Goal: Transaction & Acquisition: Purchase product/service

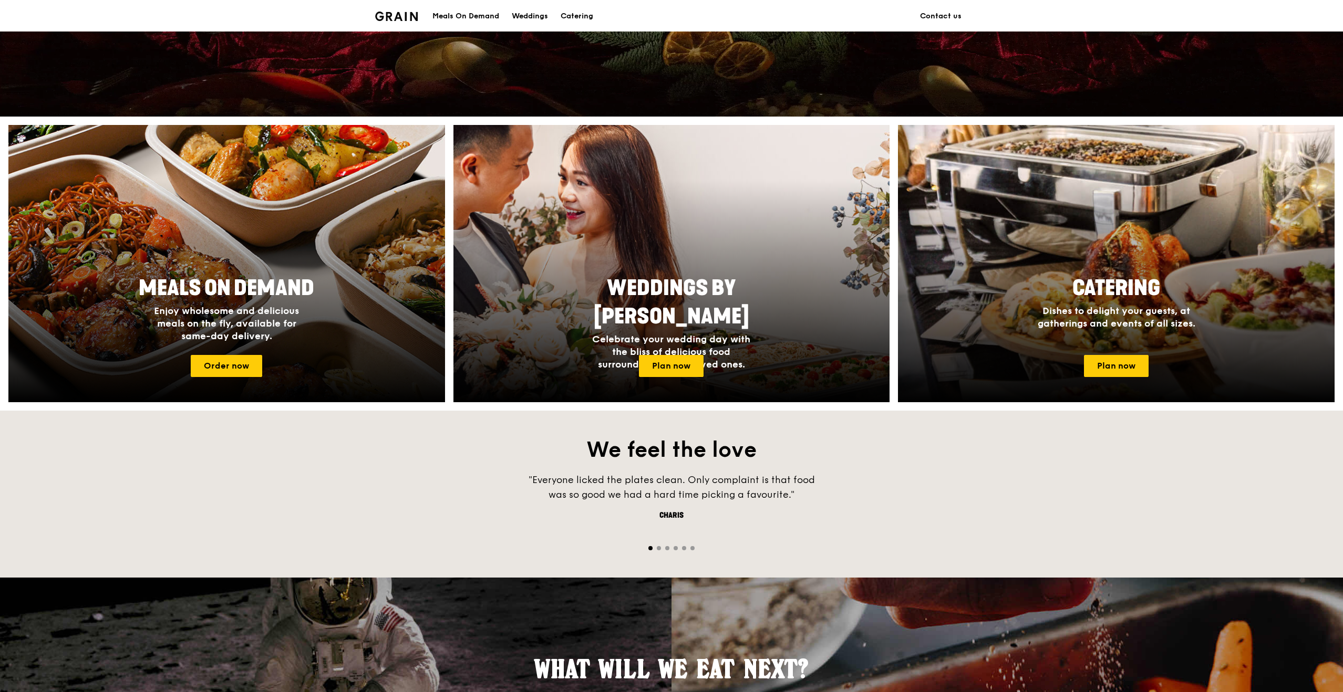
scroll to position [305, 0]
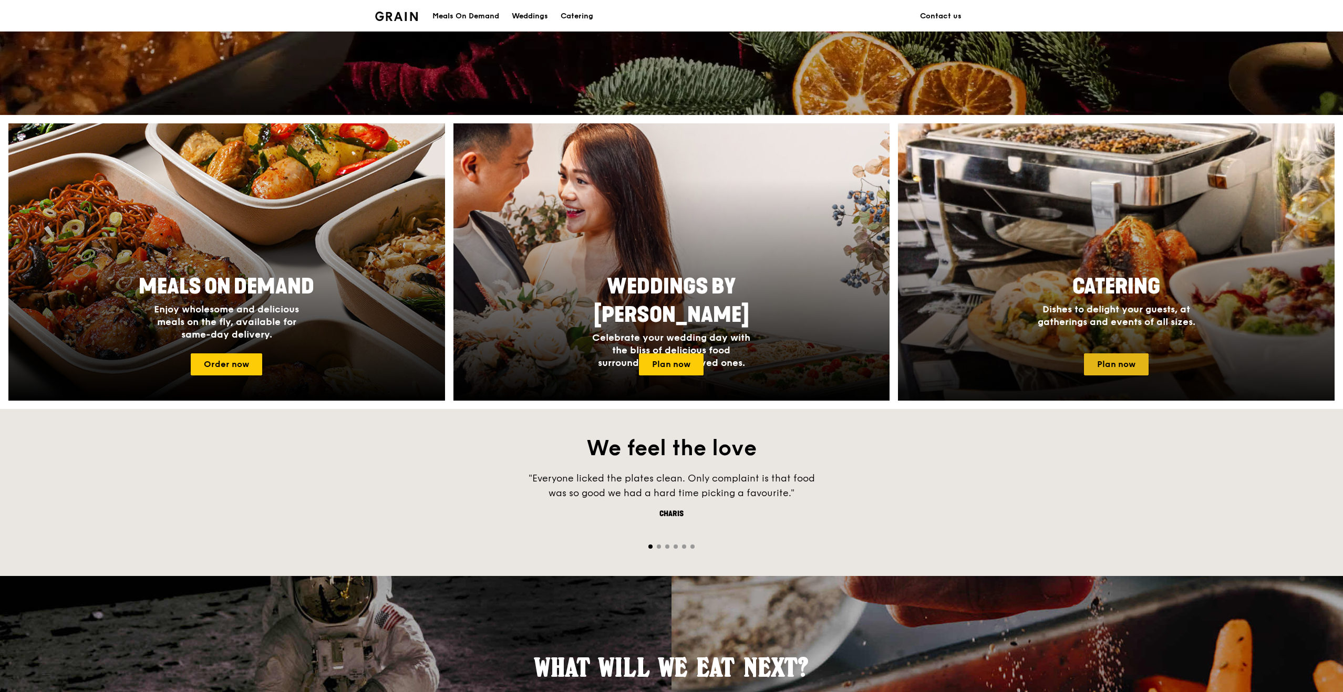
click at [1139, 370] on link "Plan now" at bounding box center [1116, 364] width 65 height 22
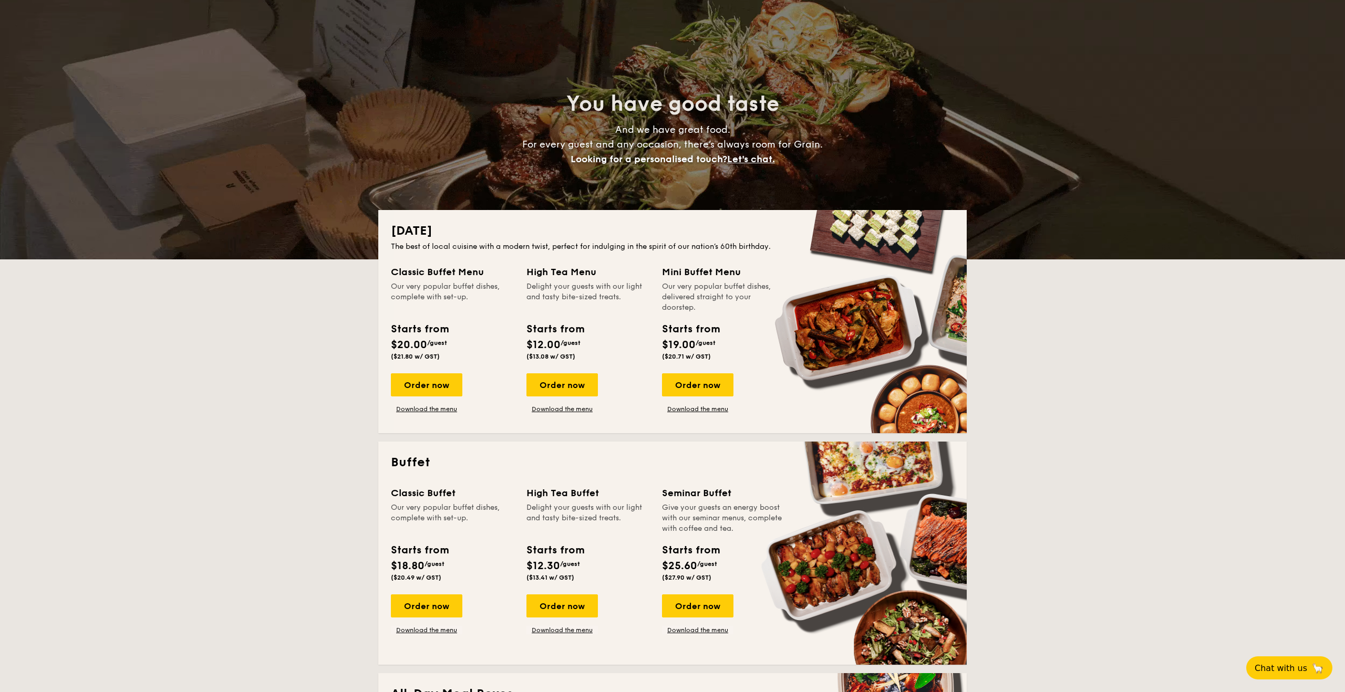
scroll to position [37, 0]
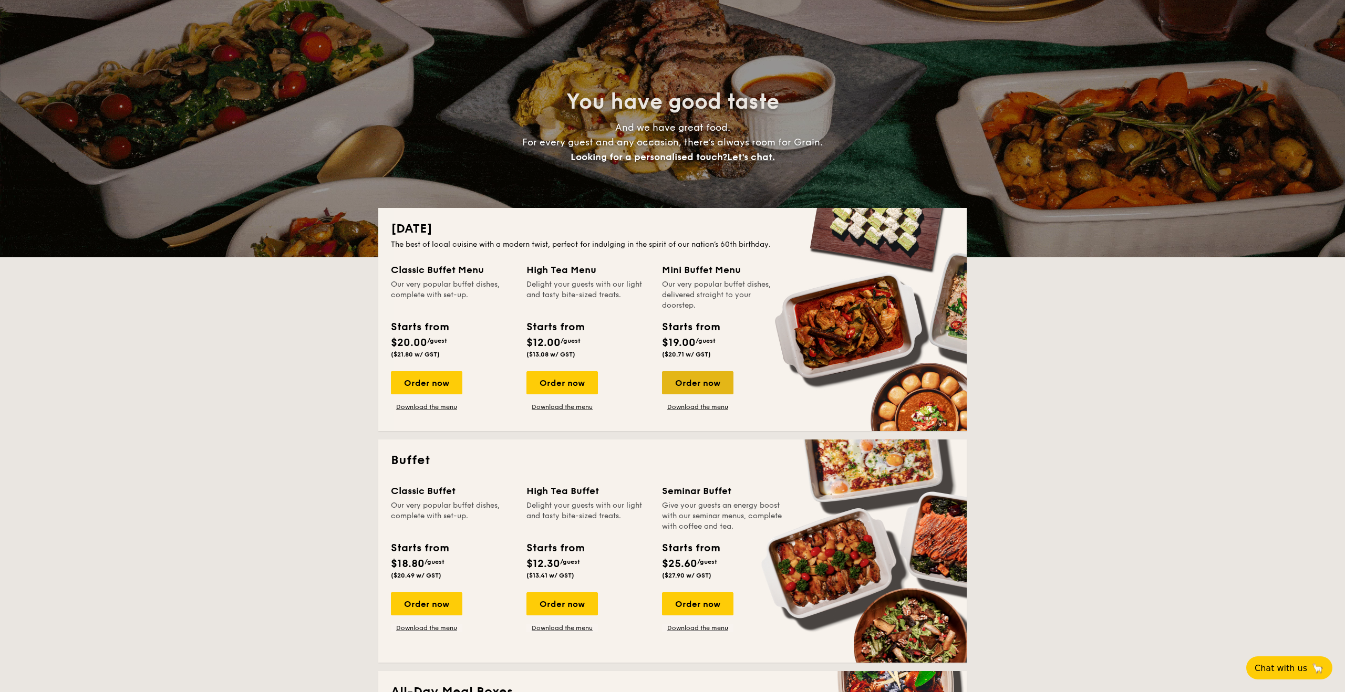
click at [696, 386] on div "Order now" at bounding box center [697, 382] width 71 height 23
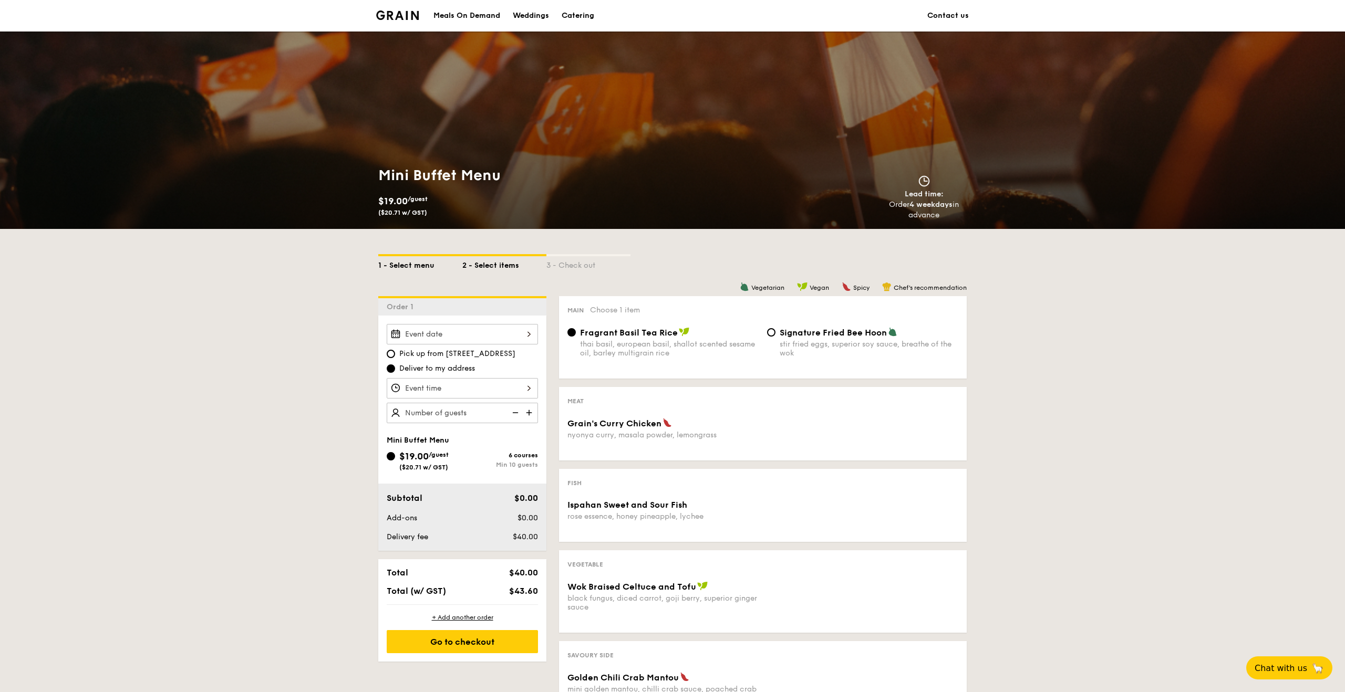
click at [398, 264] on div "1 - Select menu" at bounding box center [420, 263] width 84 height 15
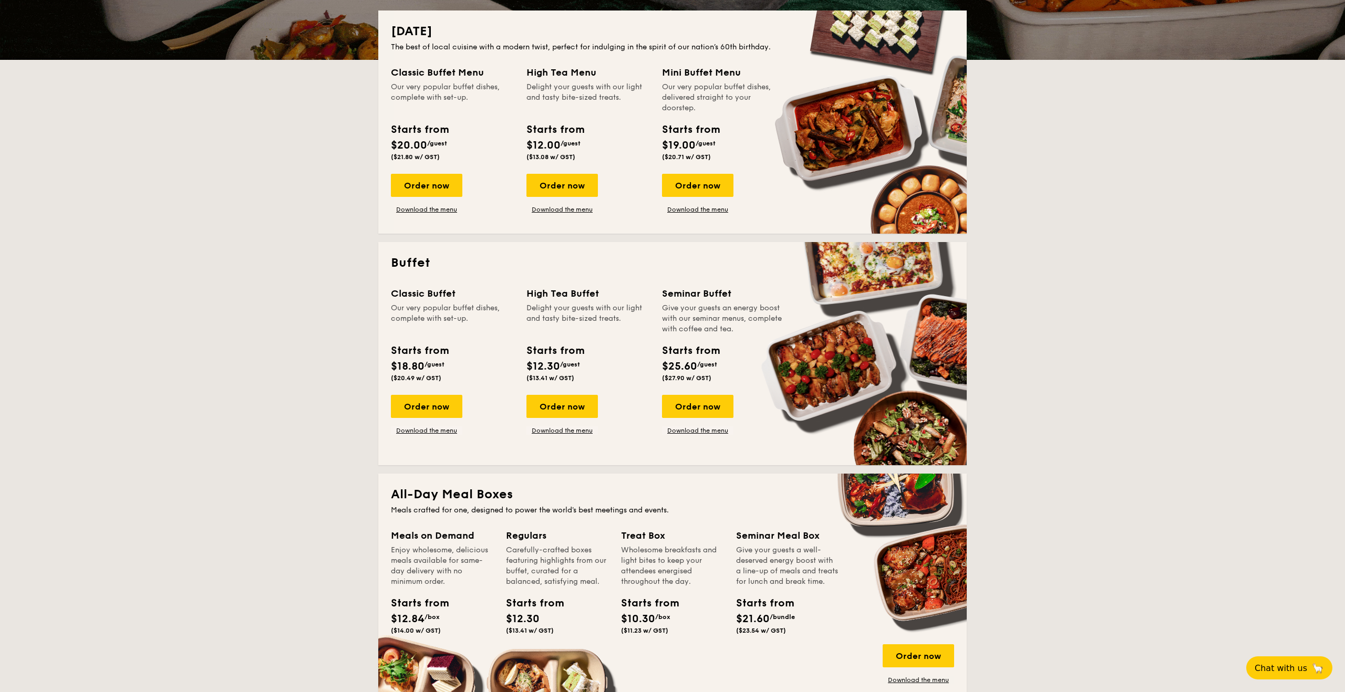
scroll to position [229, 0]
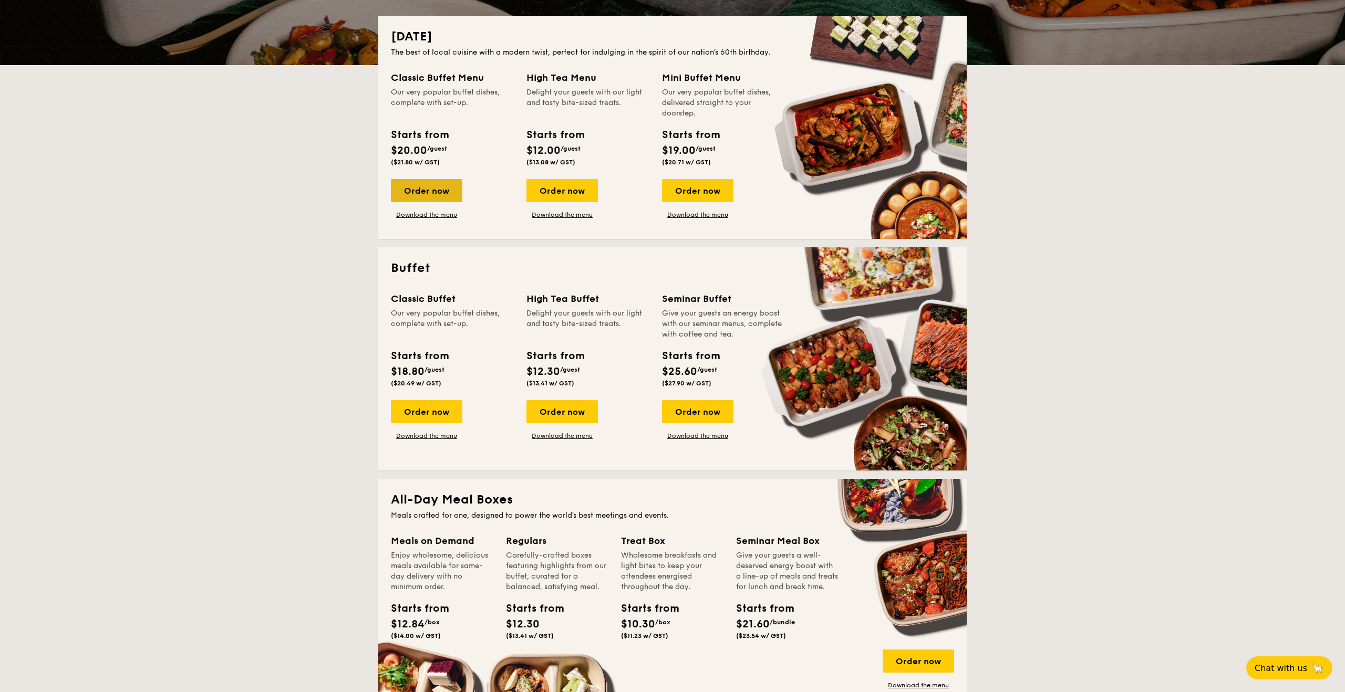
click at [446, 186] on div "Order now" at bounding box center [426, 190] width 71 height 23
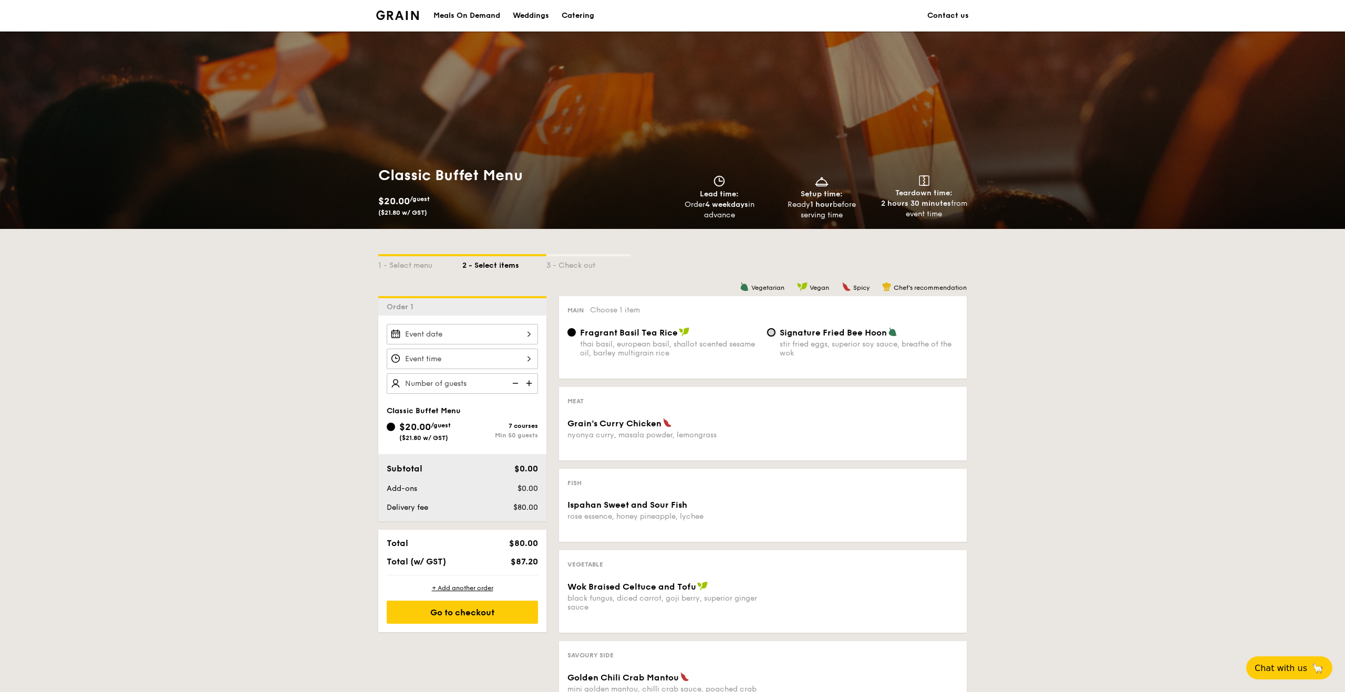
click at [773, 334] on input "Signature Fried Bee Hoon stir fried eggs, superior soy sauce, breathe of the wok" at bounding box center [771, 332] width 8 height 8
radio input "true"
click at [502, 339] on div at bounding box center [462, 334] width 151 height 20
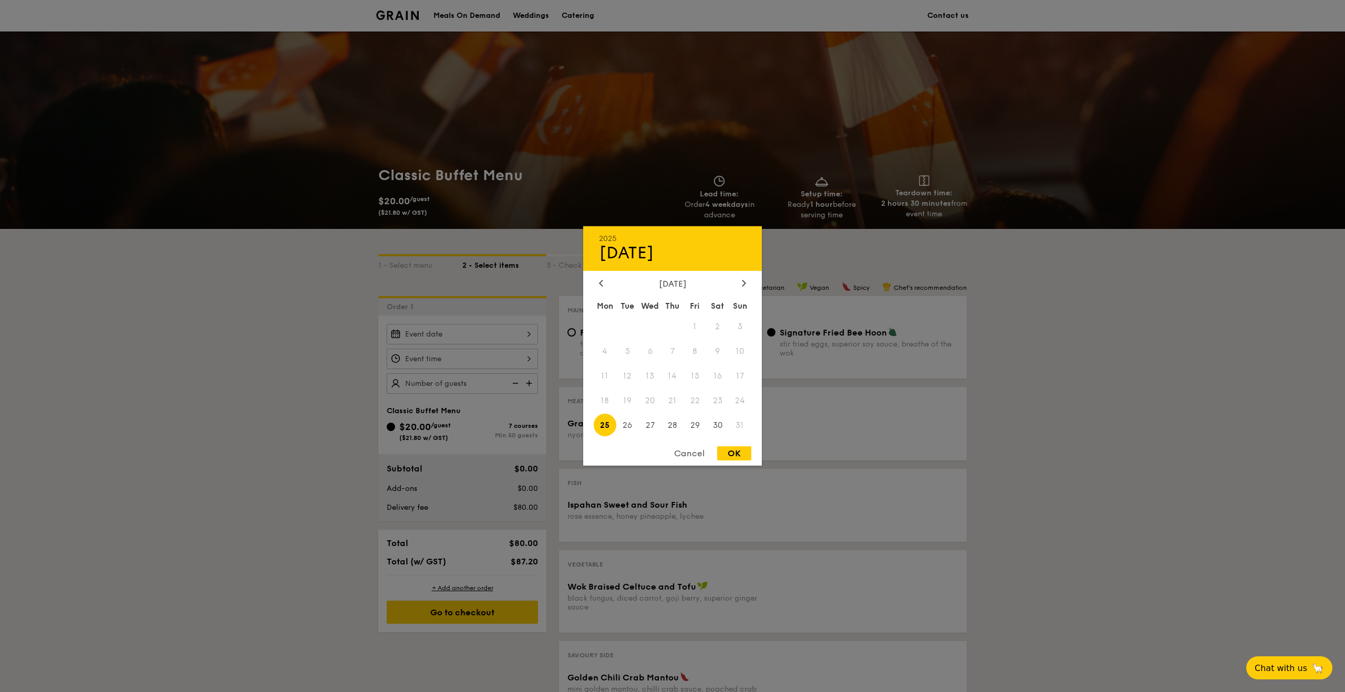
click at [695, 402] on span "22" at bounding box center [694, 400] width 23 height 23
click at [692, 454] on div "Cancel" at bounding box center [688, 453] width 51 height 14
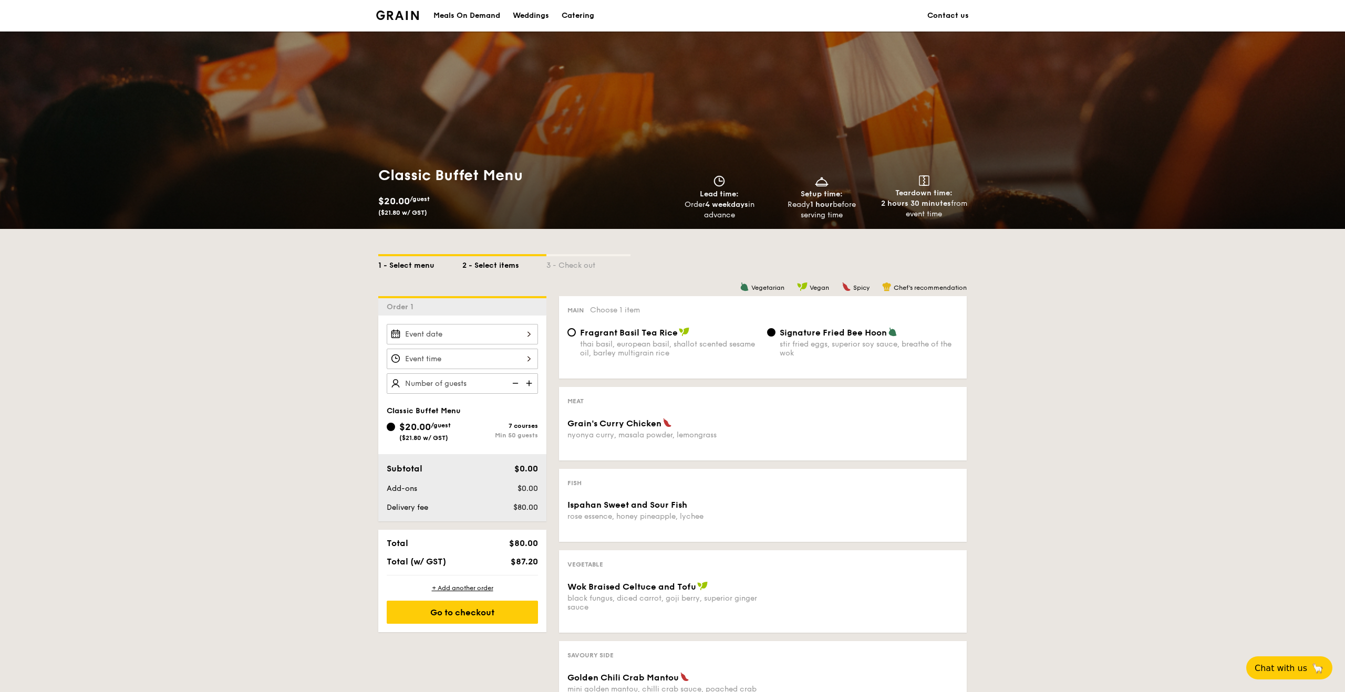
click at [415, 263] on div "1 - Select menu" at bounding box center [420, 263] width 84 height 15
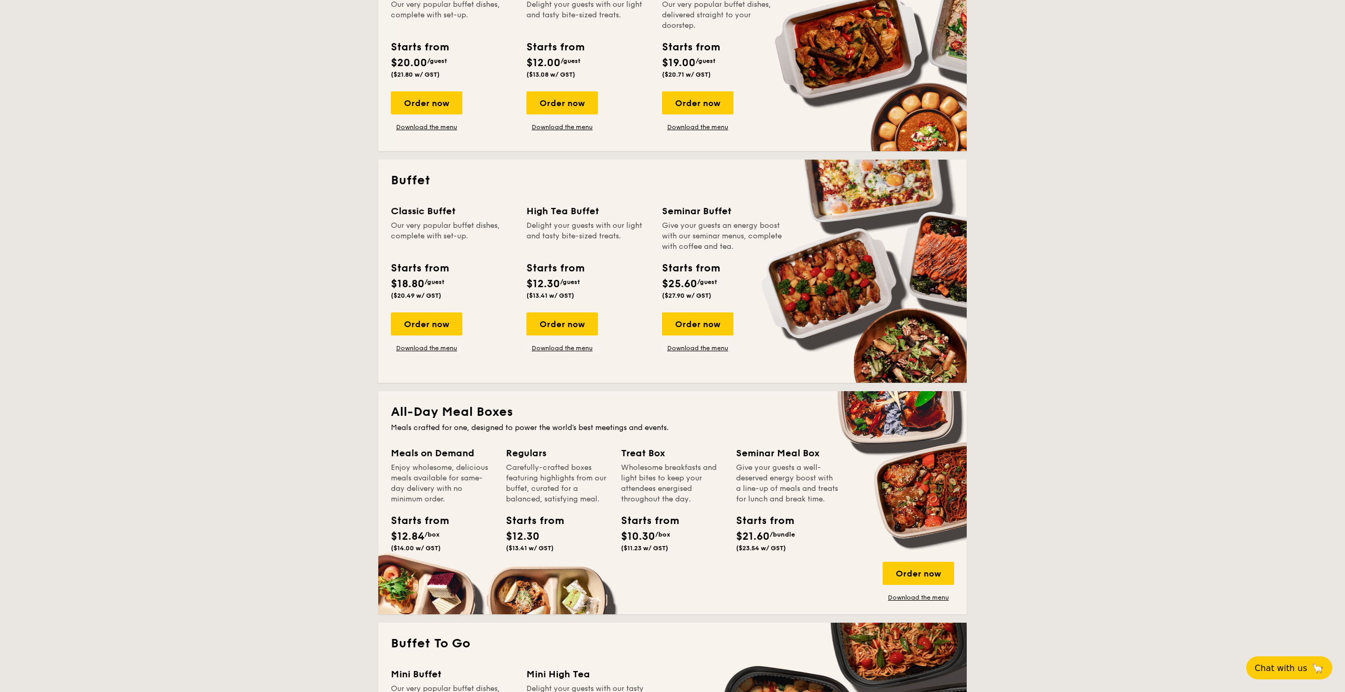
scroll to position [334, 0]
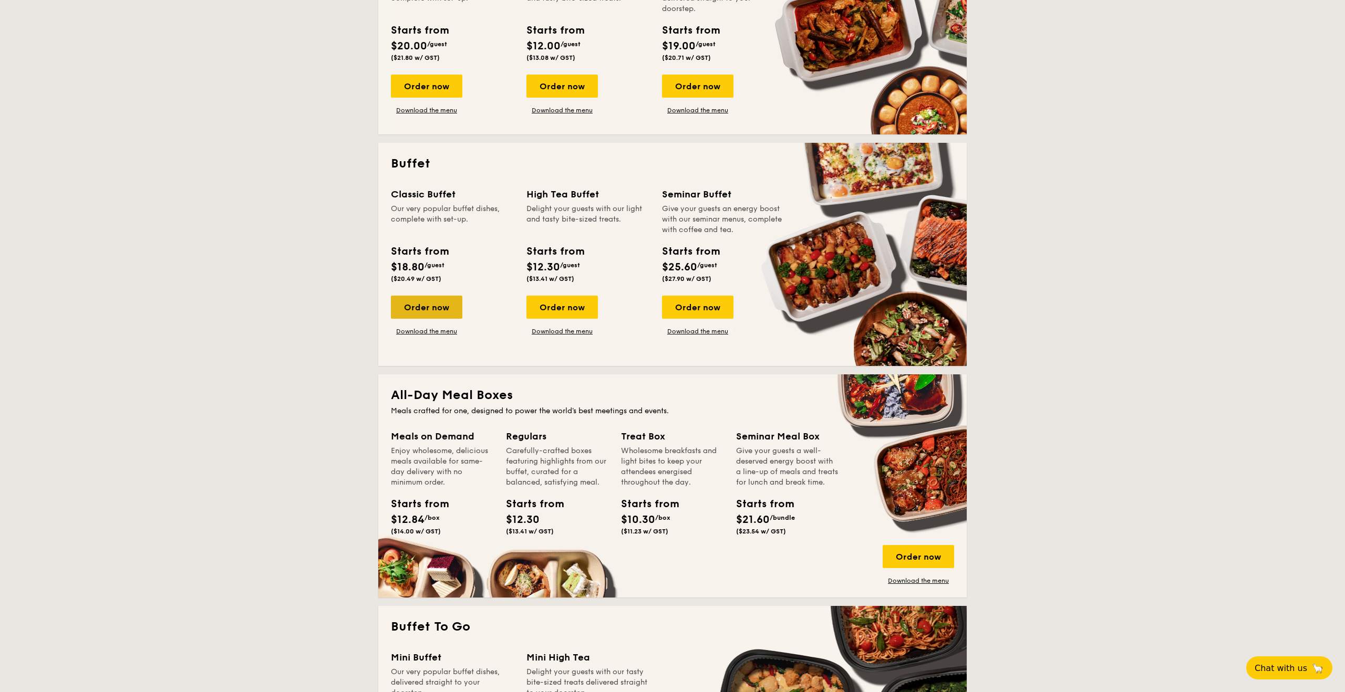
click at [443, 306] on div "Order now" at bounding box center [426, 307] width 71 height 23
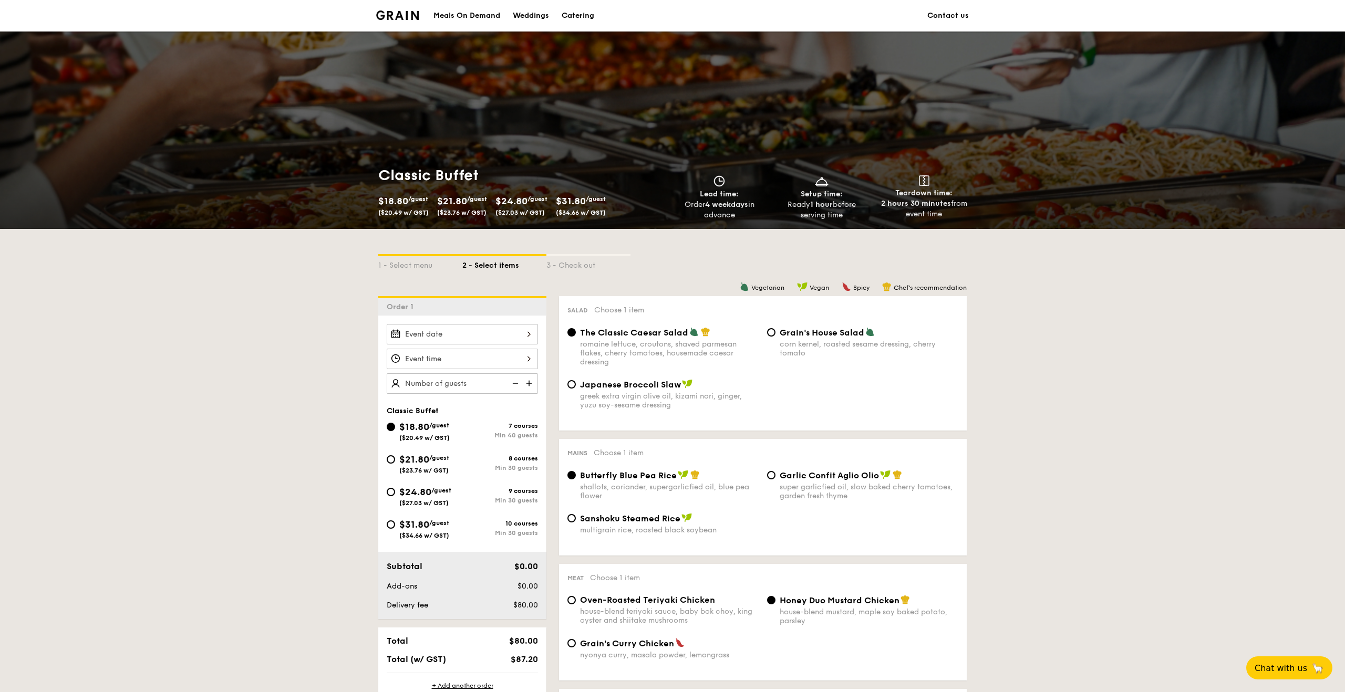
click at [472, 324] on div "2025 Aug 25 August 2025 Mon Tue Wed Thu Fri Sat Sun 1 2 3 4 5 6 7 8 9 10 11 12 …" at bounding box center [462, 334] width 151 height 20
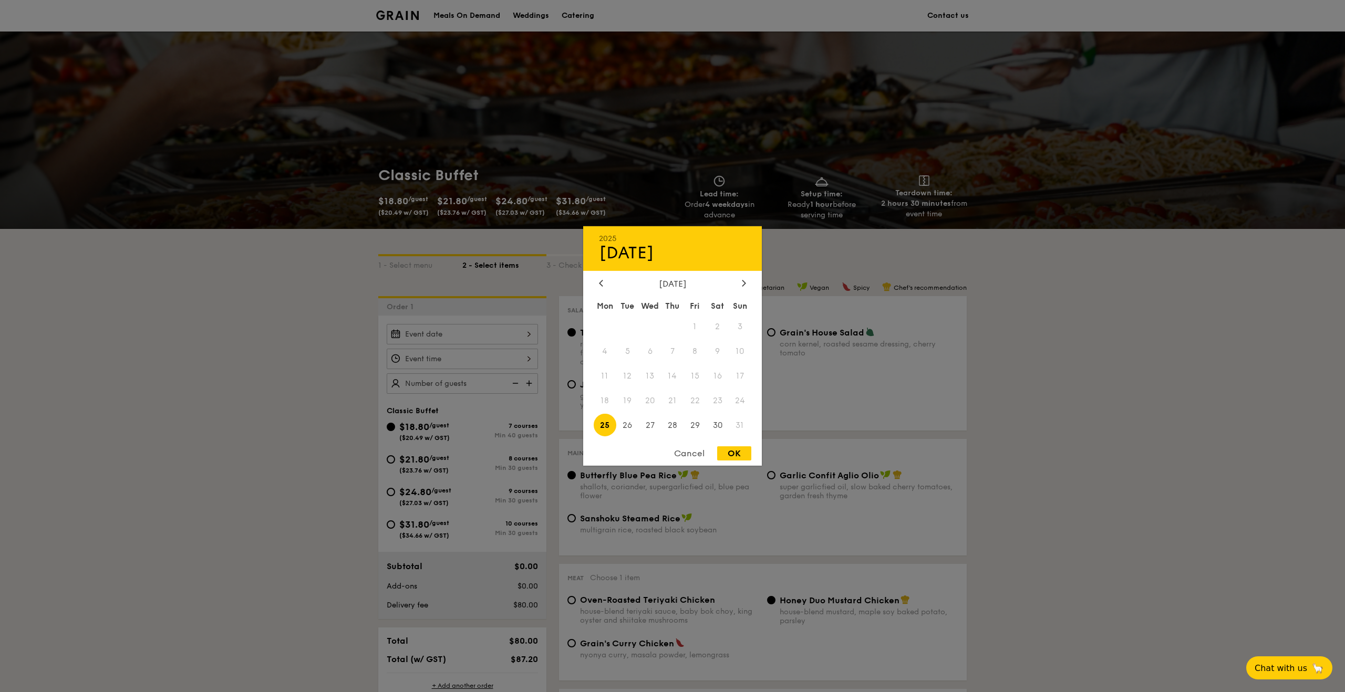
click at [695, 453] on div "Cancel" at bounding box center [688, 453] width 51 height 14
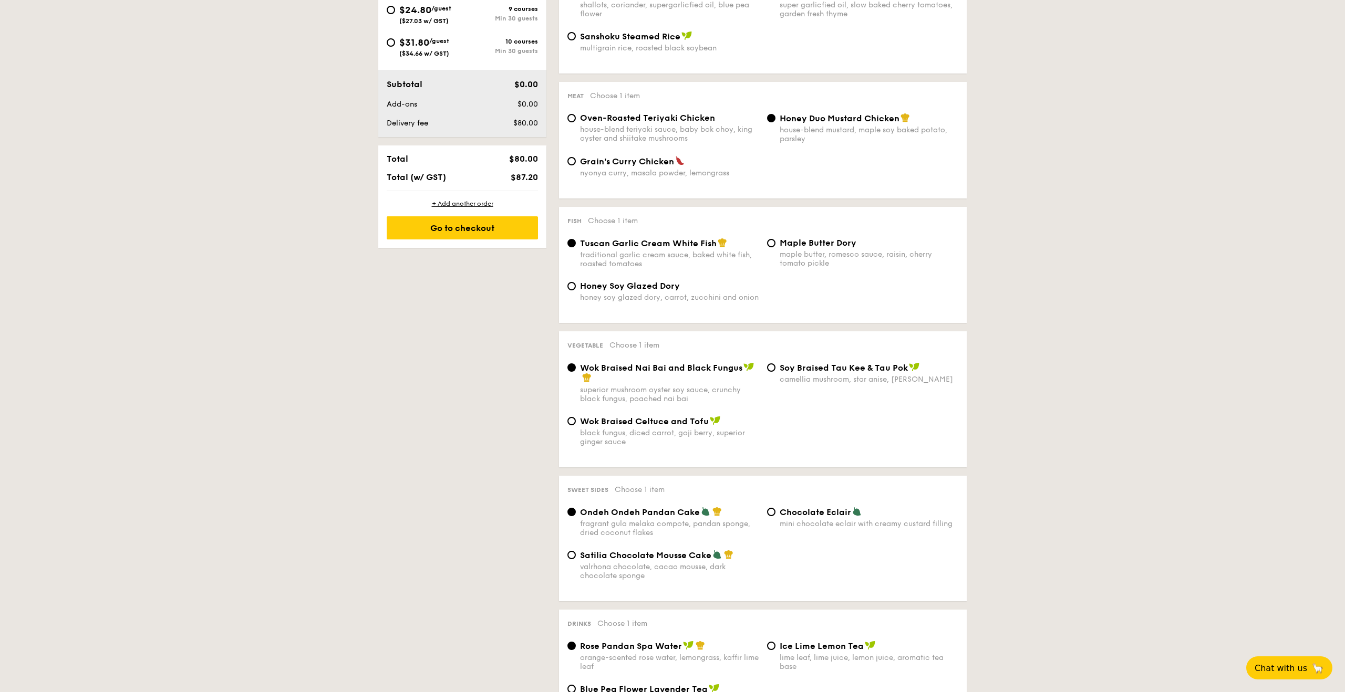
scroll to position [488, 0]
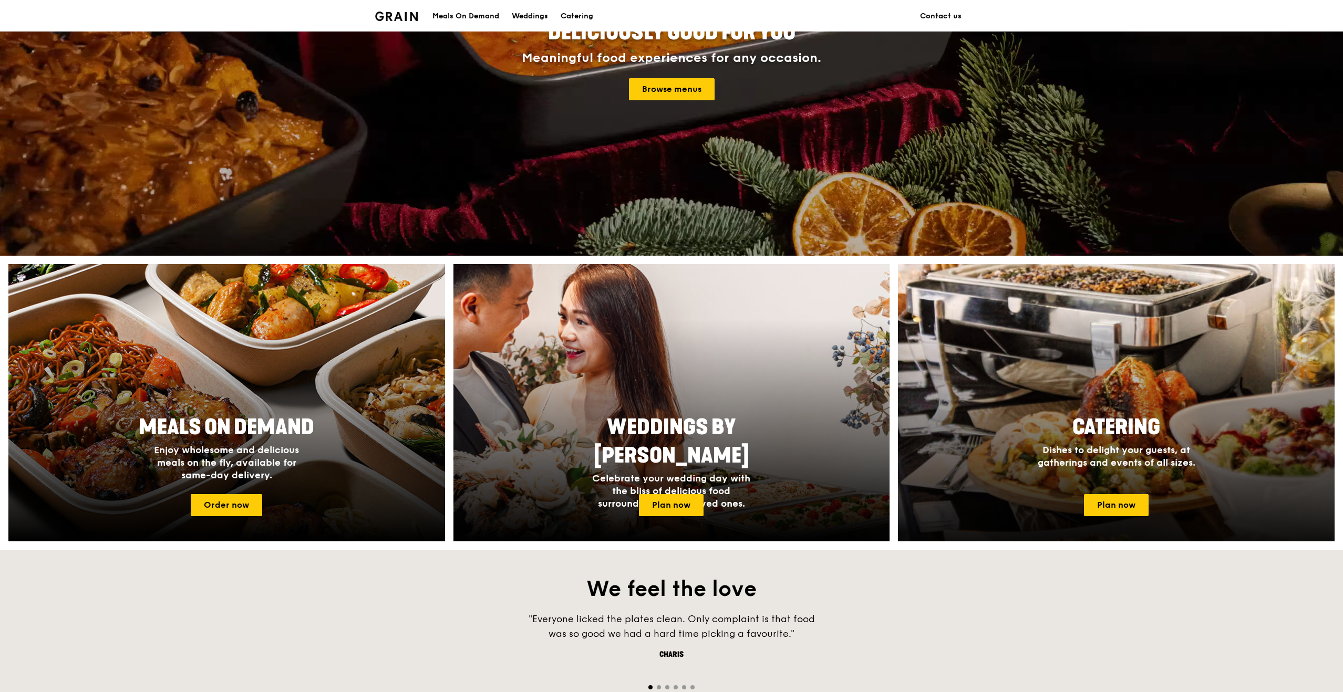
scroll to position [191, 0]
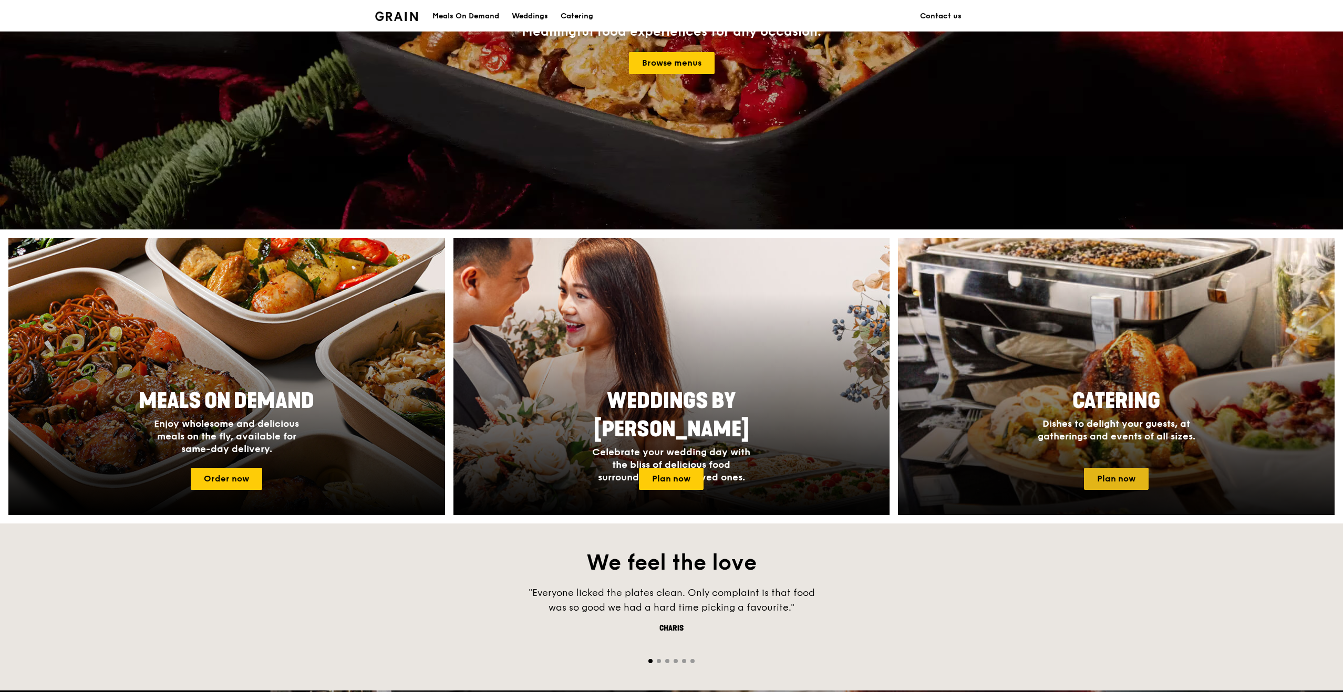
click at [1095, 478] on link "Plan now" at bounding box center [1116, 479] width 65 height 22
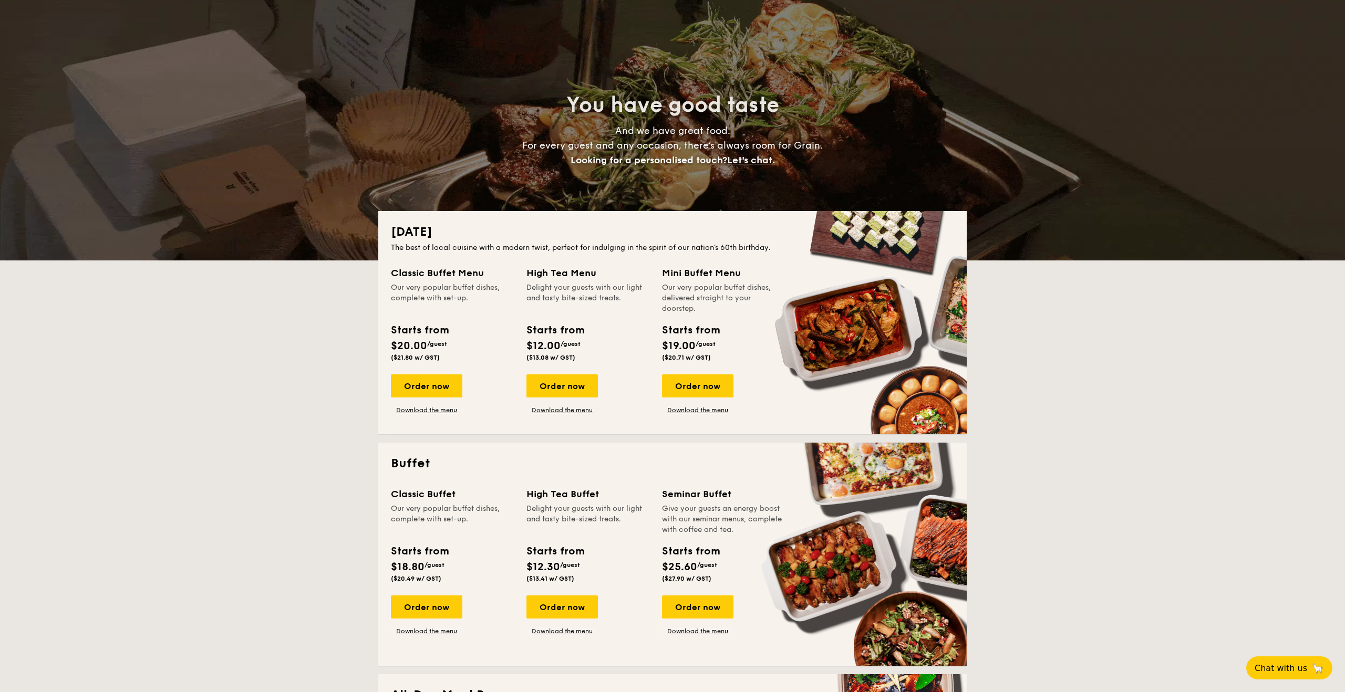
scroll to position [34, 0]
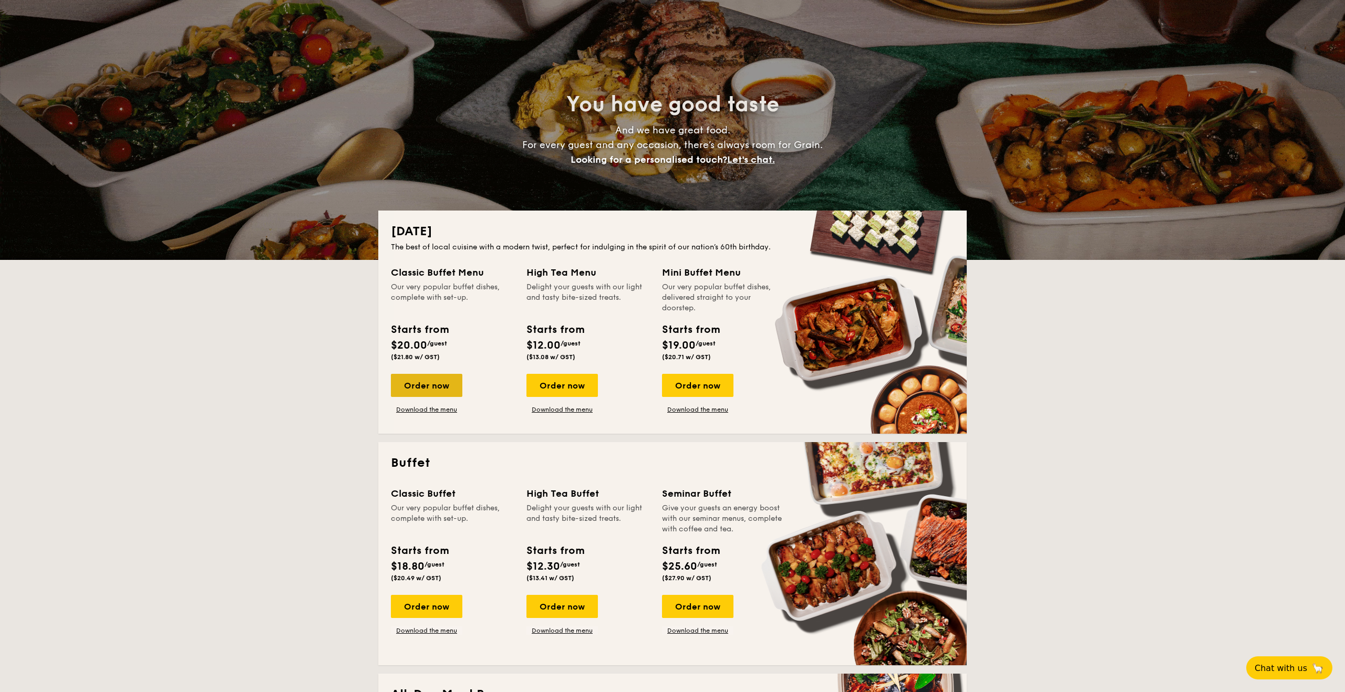
click at [442, 383] on div "Order now" at bounding box center [426, 385] width 71 height 23
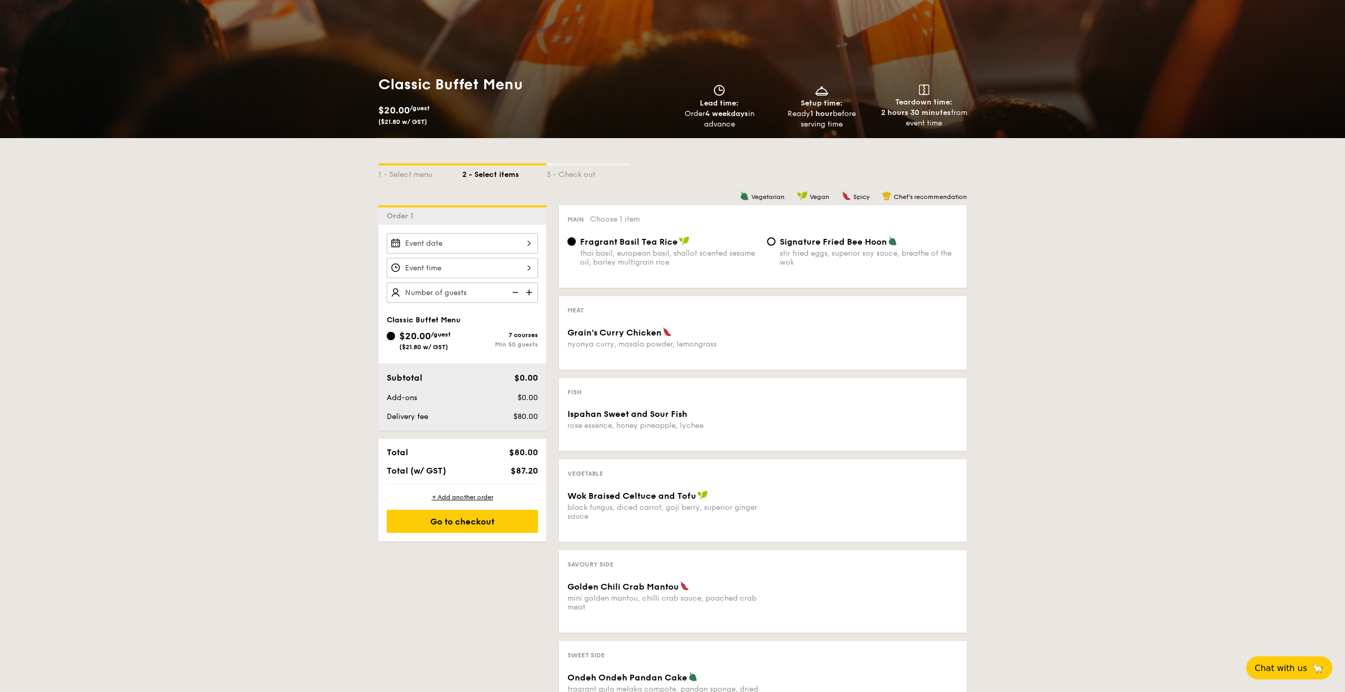
scroll to position [120, 0]
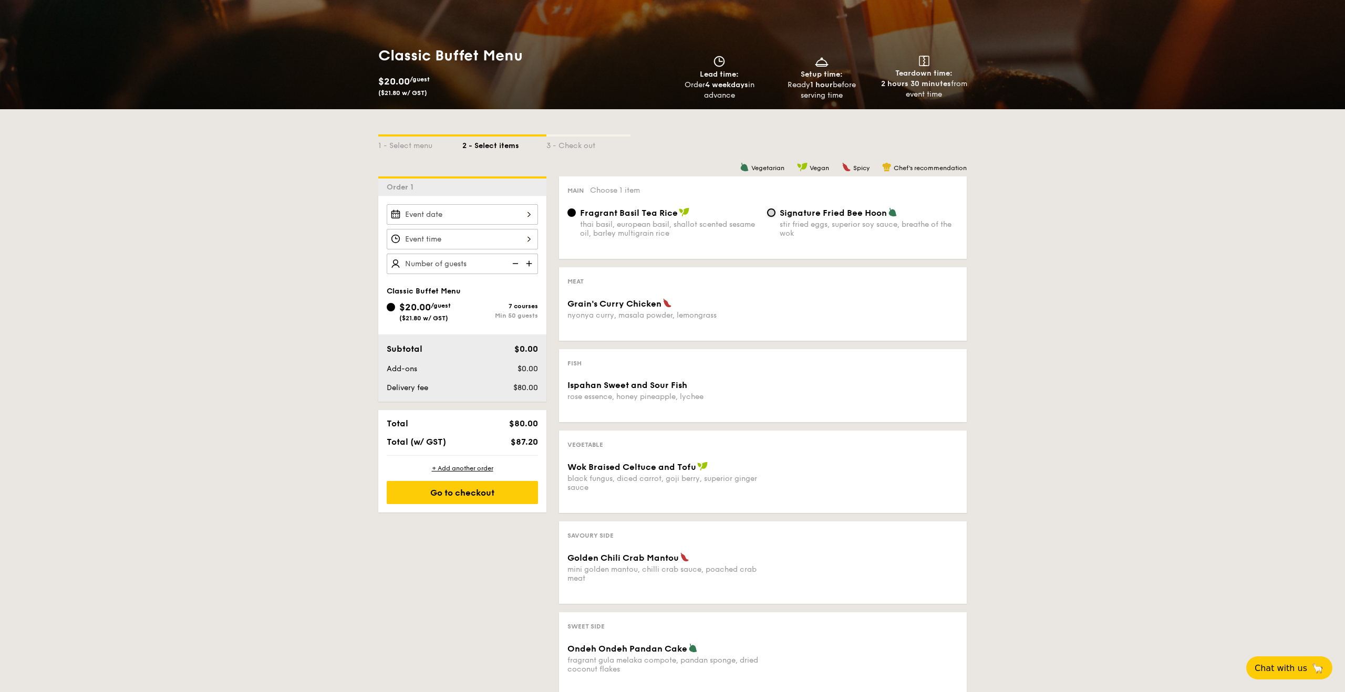
click at [770, 213] on input "Signature Fried Bee Hoon stir fried eggs, superior soy sauce, breathe of the wok" at bounding box center [771, 213] width 8 height 8
radio input "true"
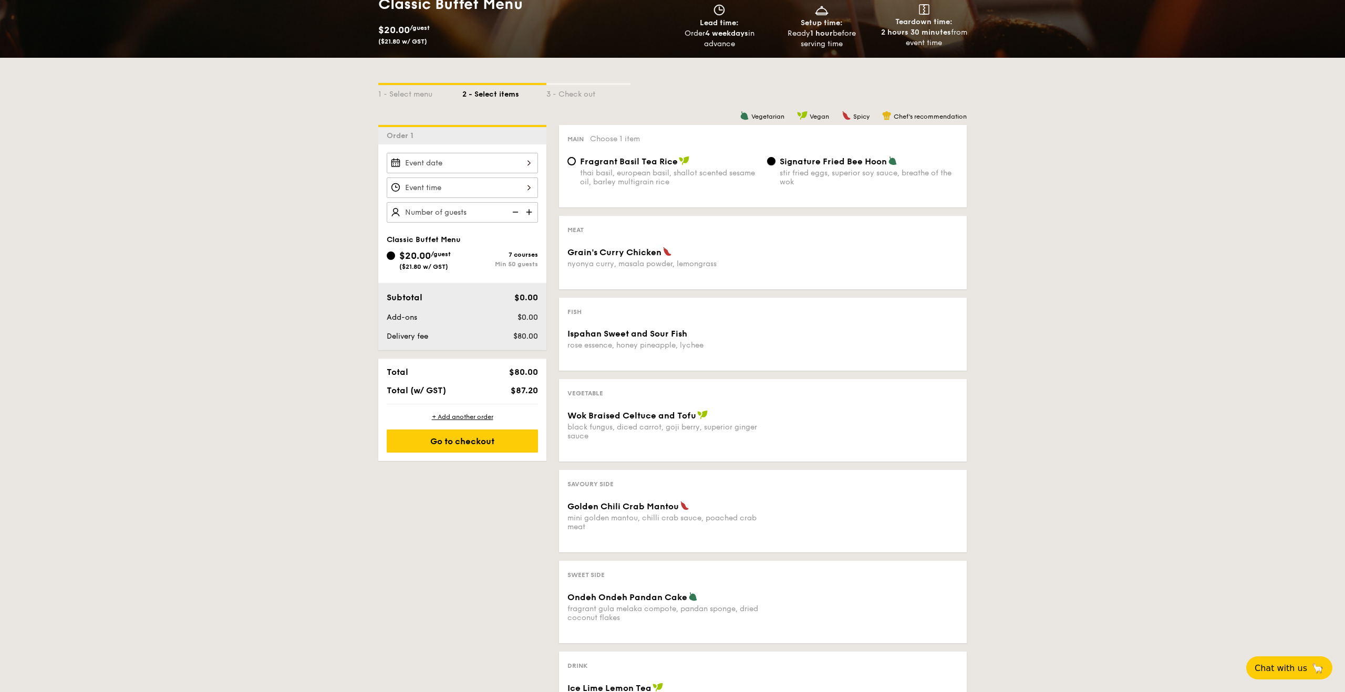
scroll to position [179, 0]
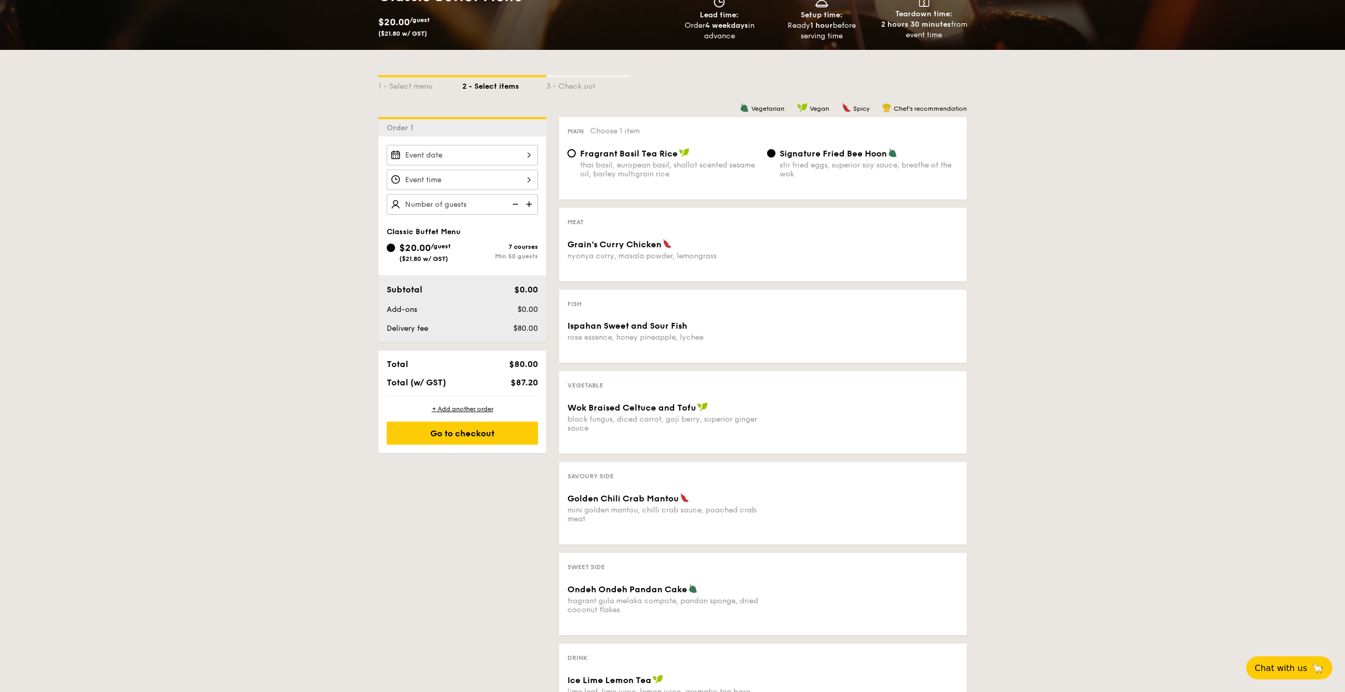
click at [483, 165] on div at bounding box center [462, 155] width 151 height 20
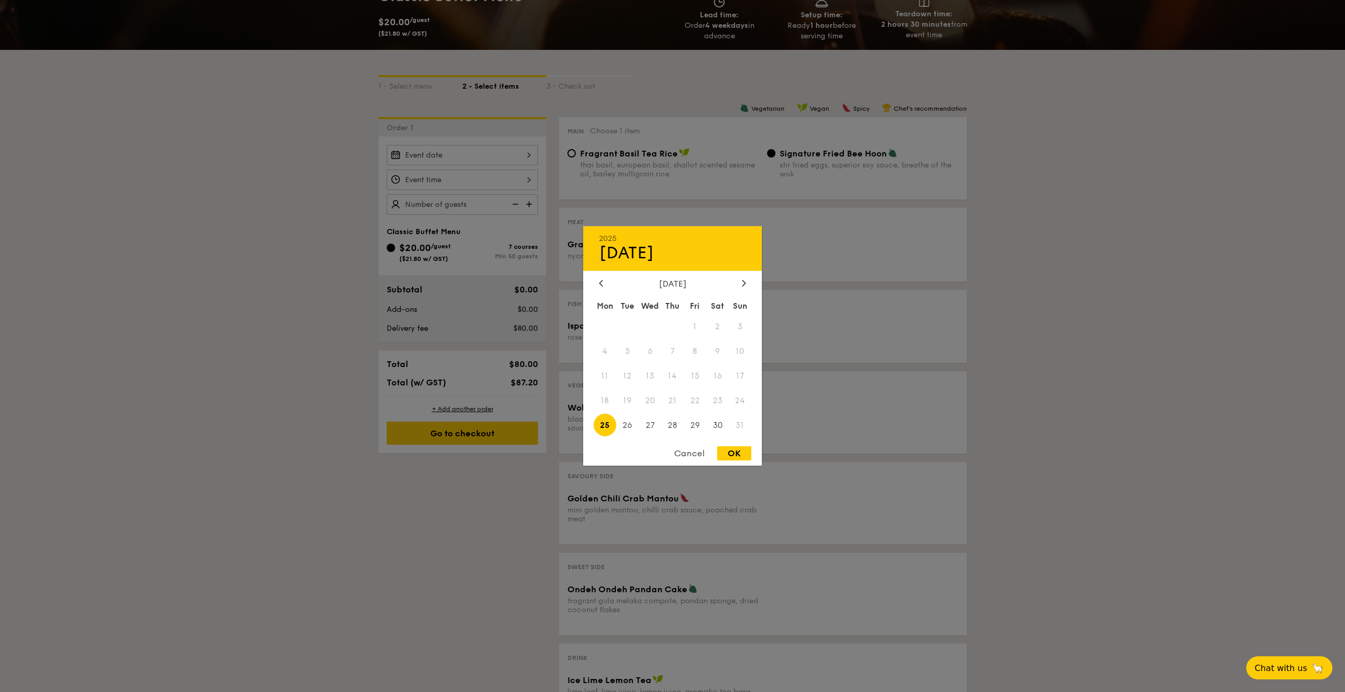
scroll to position [180, 0]
click at [963, 292] on div at bounding box center [672, 346] width 1345 height 692
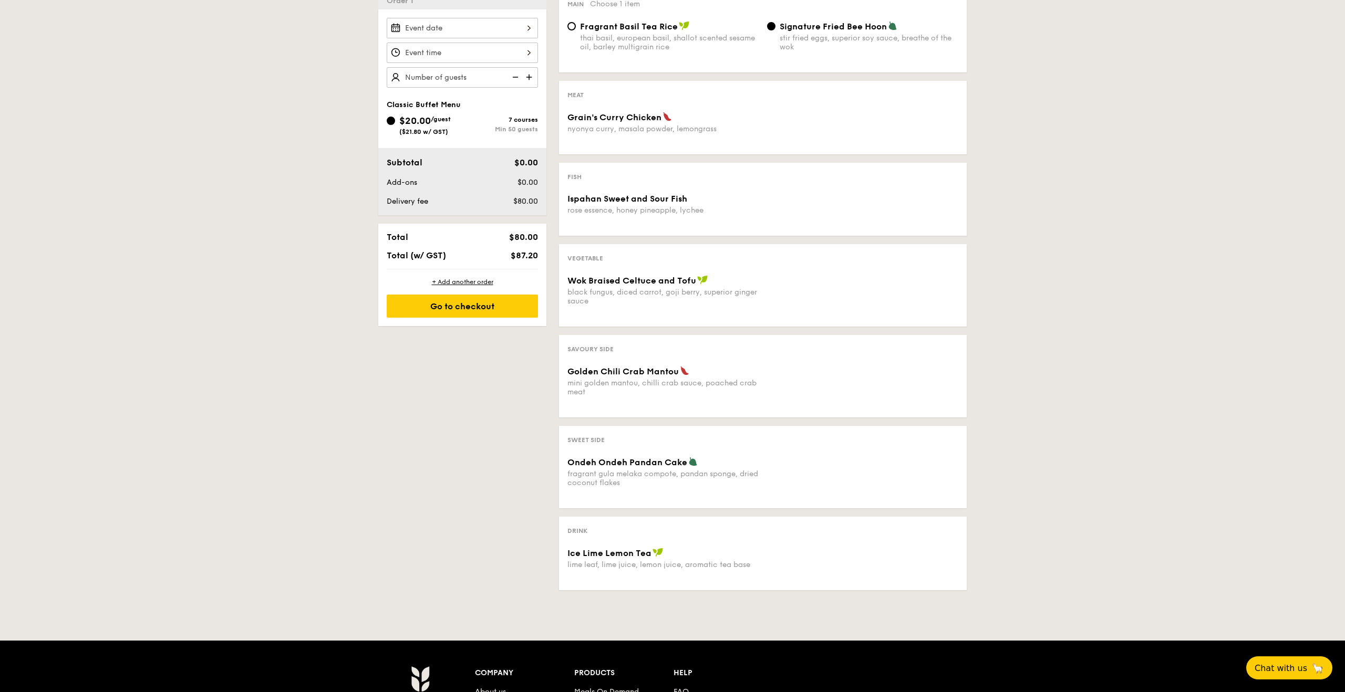
click at [531, 75] on img at bounding box center [530, 77] width 16 height 20
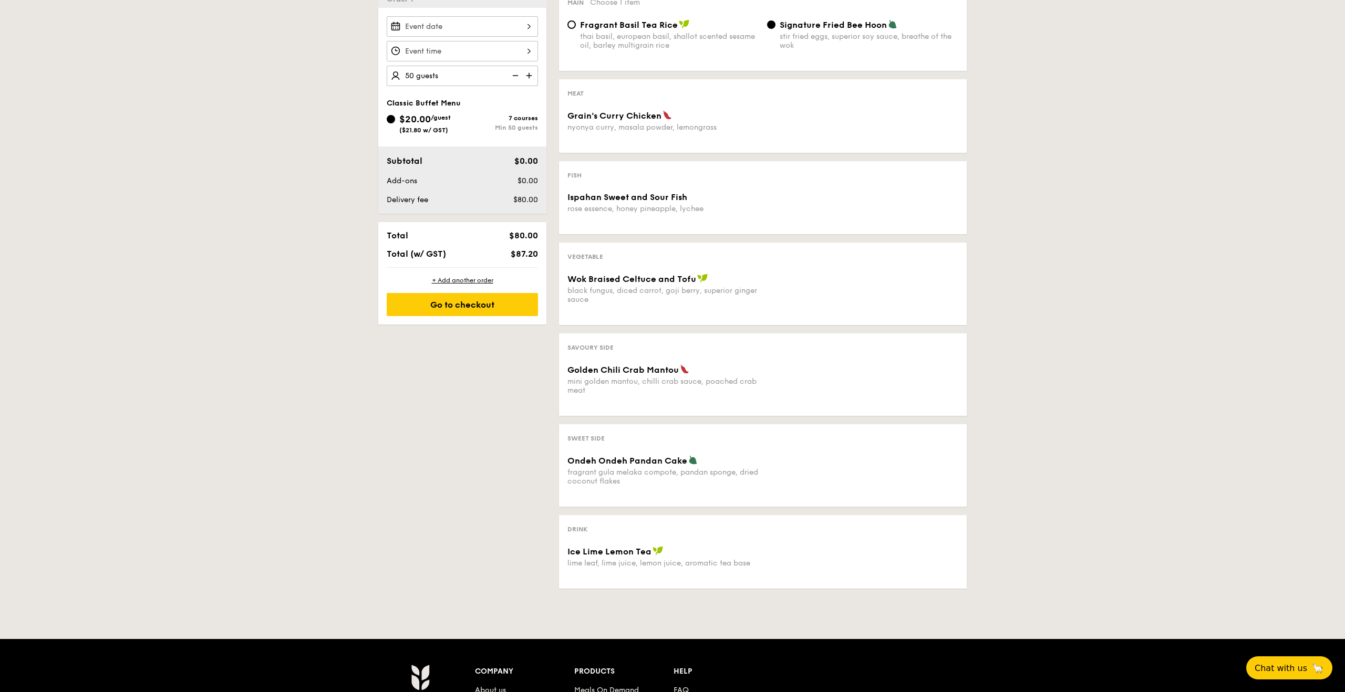
click at [531, 75] on img at bounding box center [530, 76] width 16 height 20
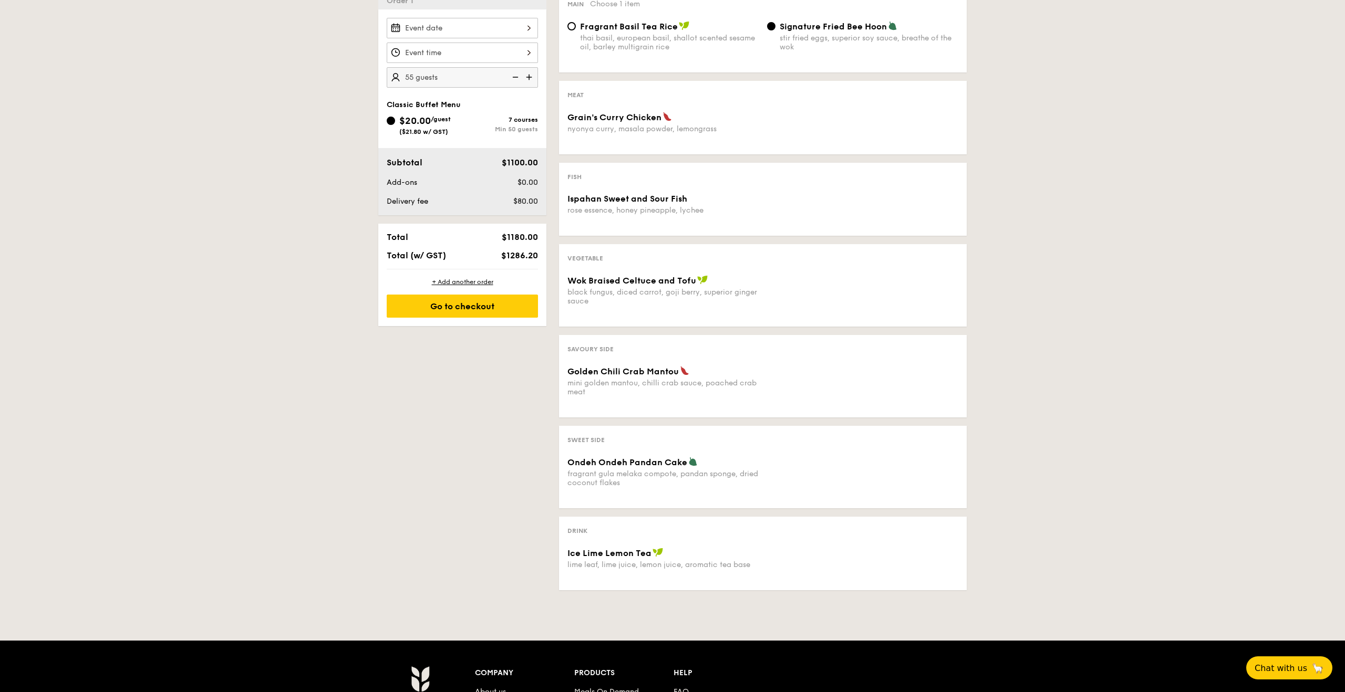
scroll to position [305, 0]
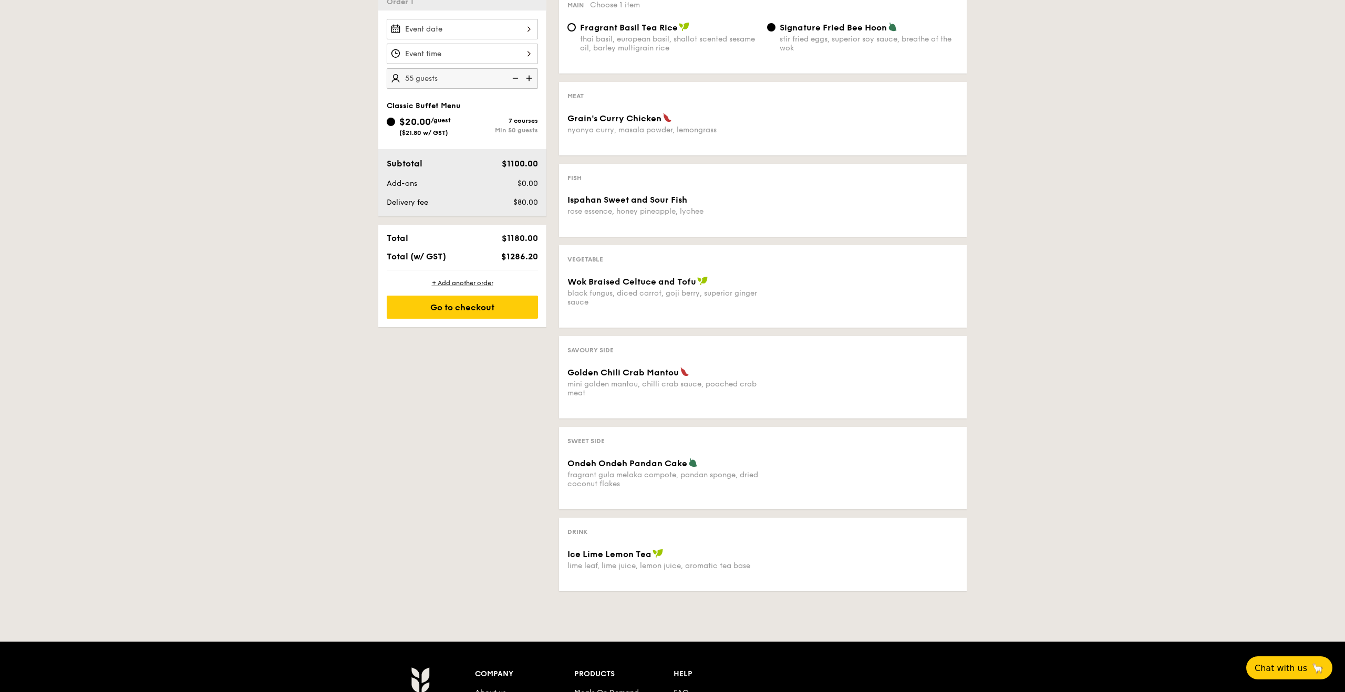
click at [513, 76] on img at bounding box center [514, 78] width 16 height 20
type input "50 guests"
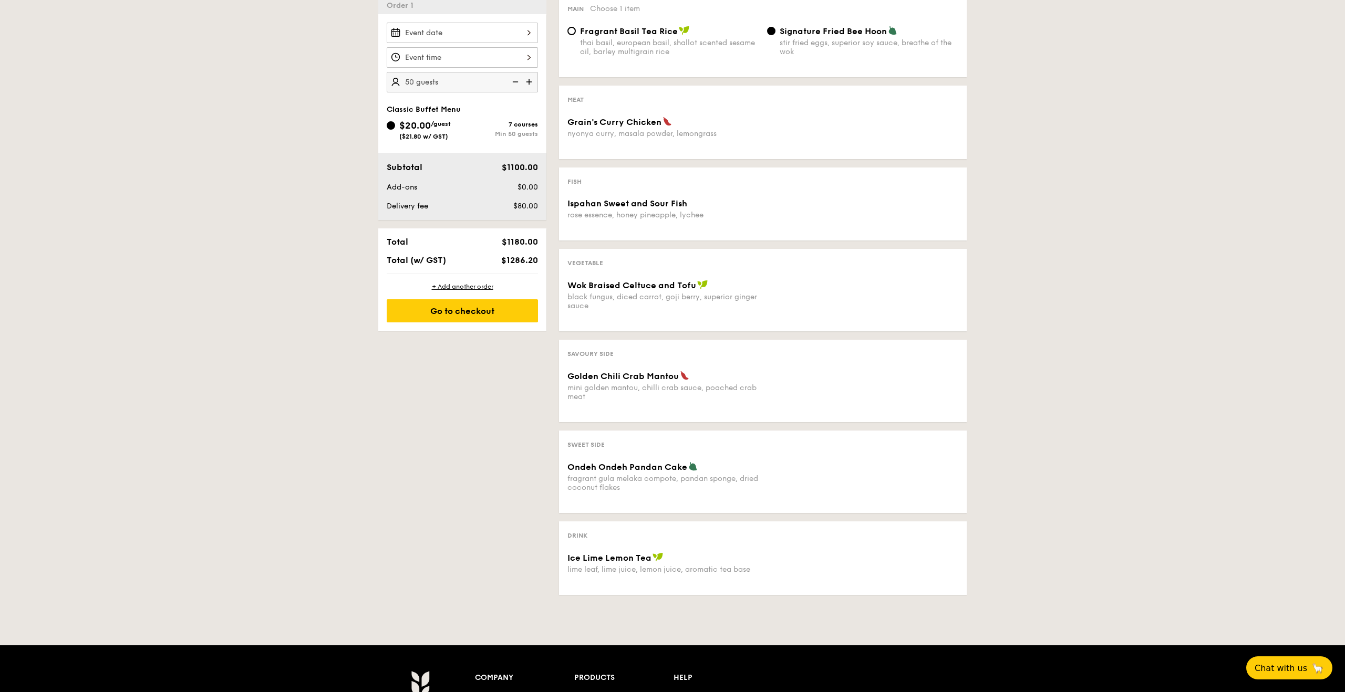
click at [513, 76] on img at bounding box center [514, 82] width 16 height 20
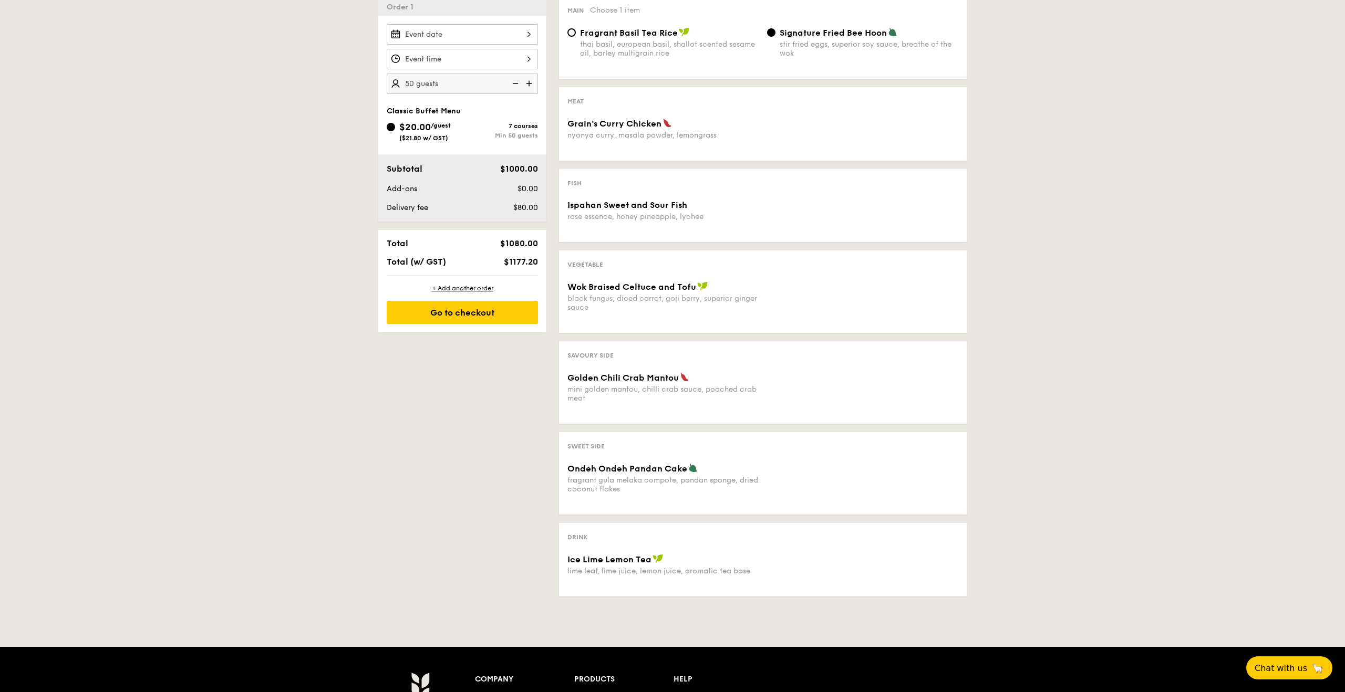
click at [513, 76] on img at bounding box center [514, 84] width 16 height 20
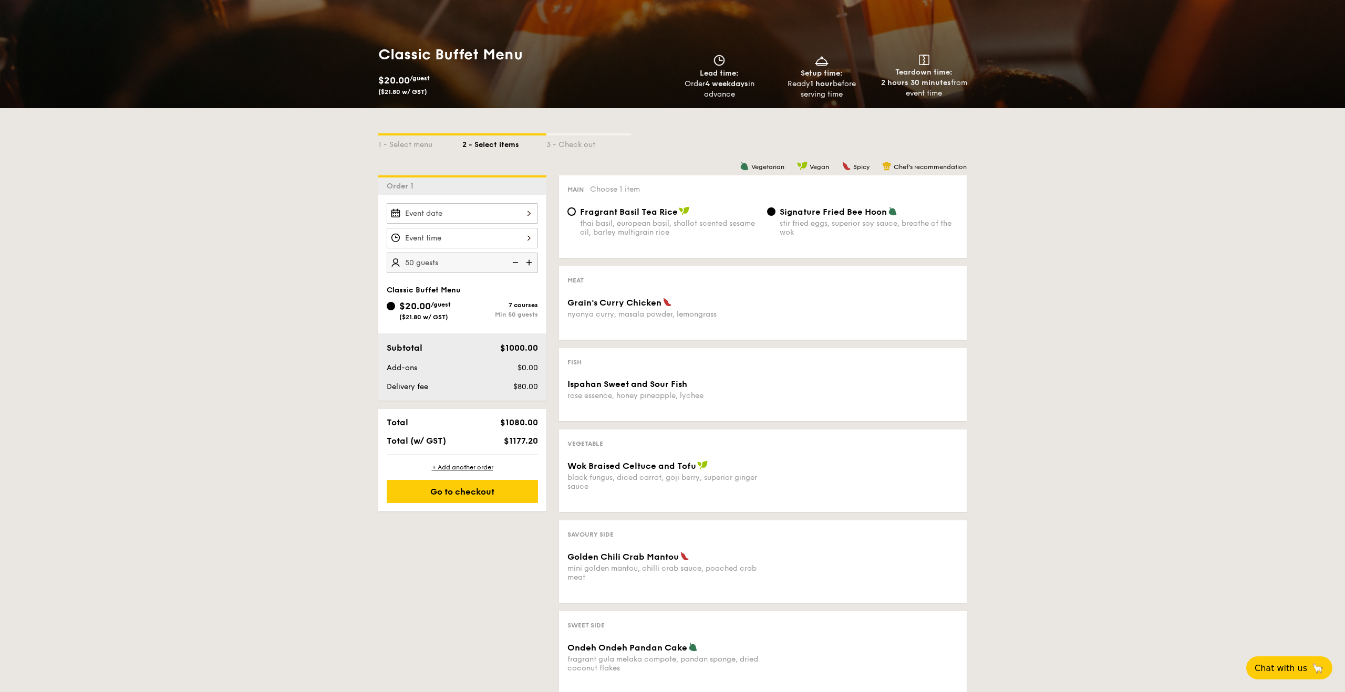
scroll to position [72, 0]
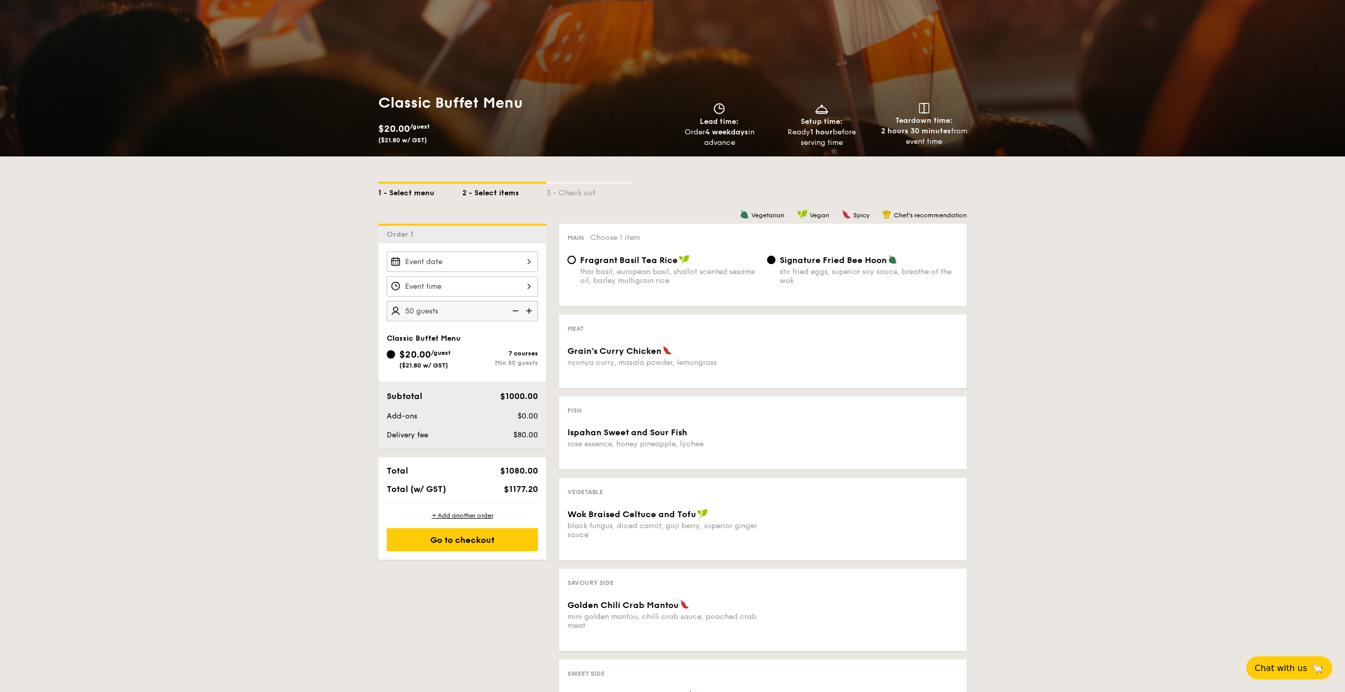
click at [416, 191] on div "1 - Select menu" at bounding box center [420, 191] width 84 height 15
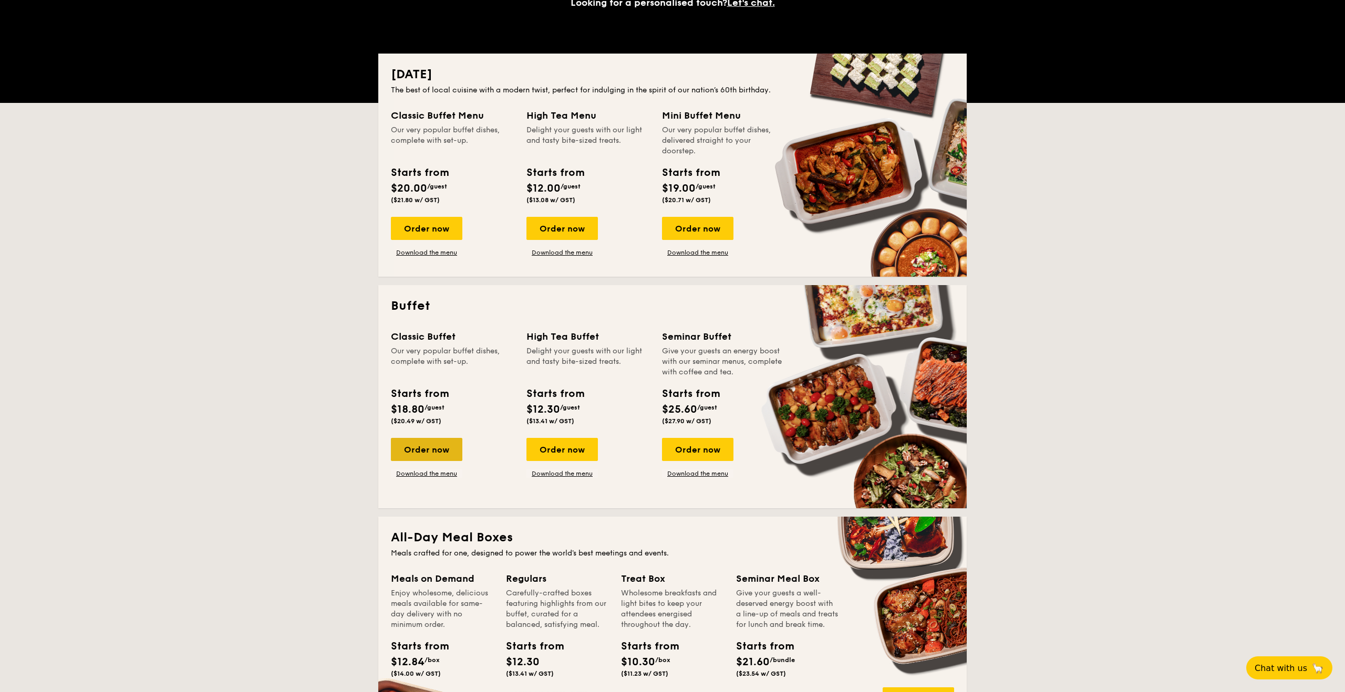
scroll to position [192, 0]
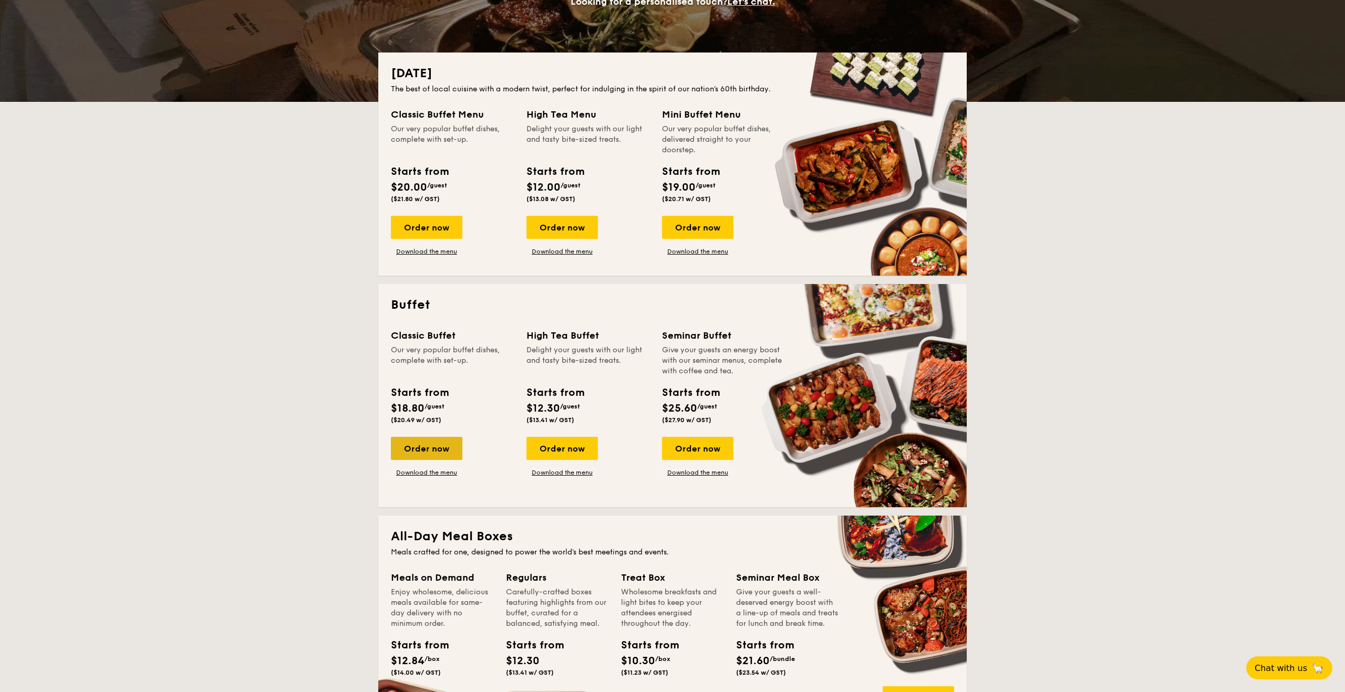
click at [435, 446] on div "Order now" at bounding box center [426, 448] width 71 height 23
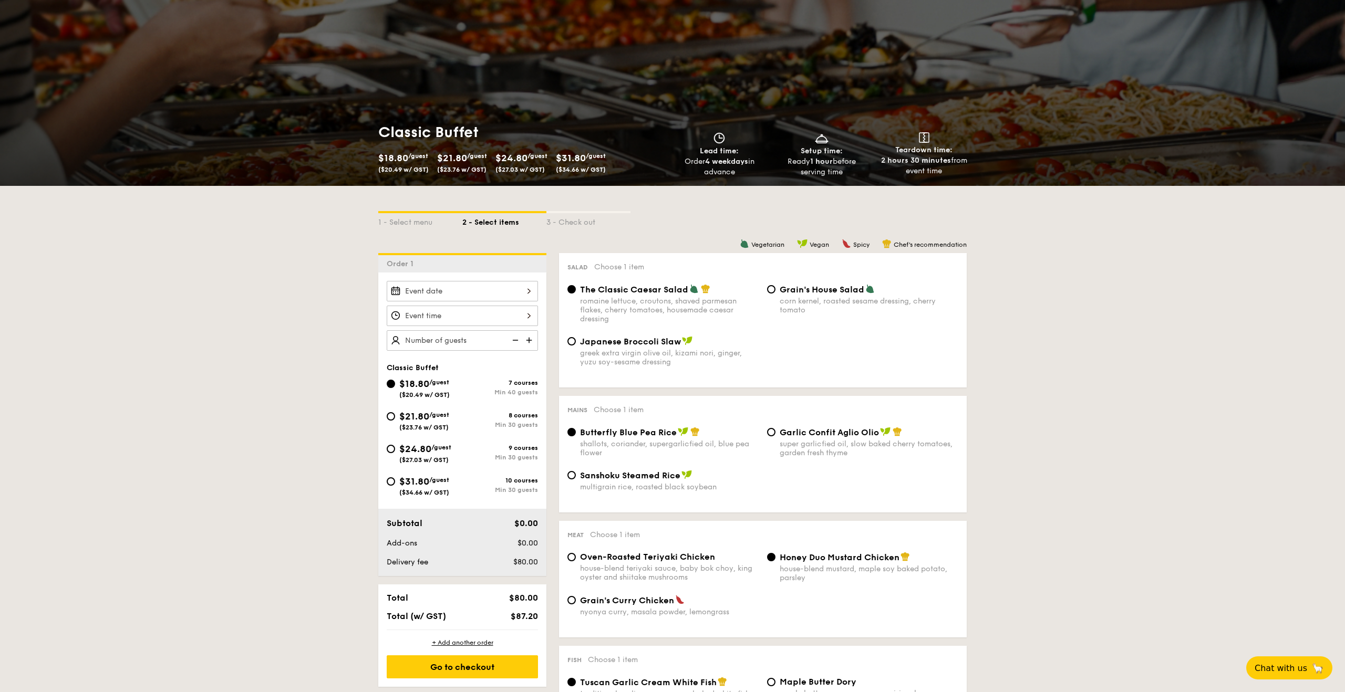
scroll to position [51, 0]
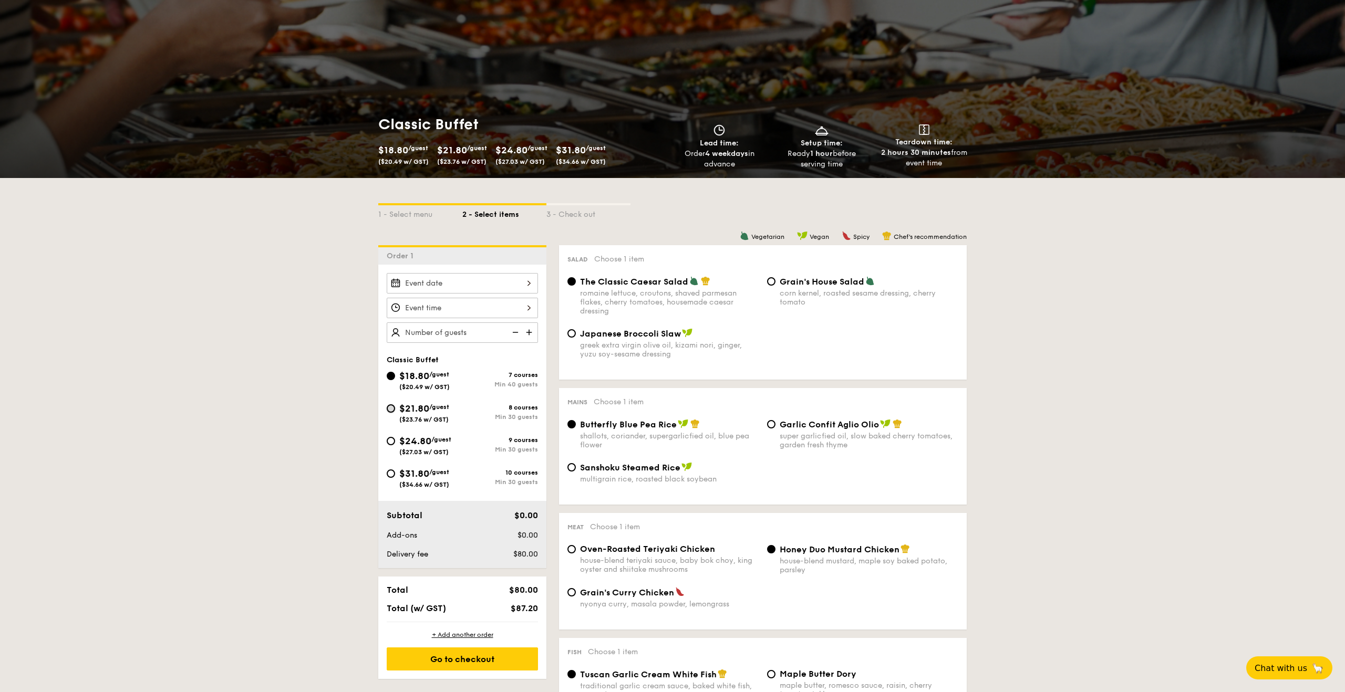
click at [394, 408] on input "$21.80 /guest ($23.76 w/ GST) 8 courses Min 30 guests" at bounding box center [391, 408] width 8 height 8
radio input "true"
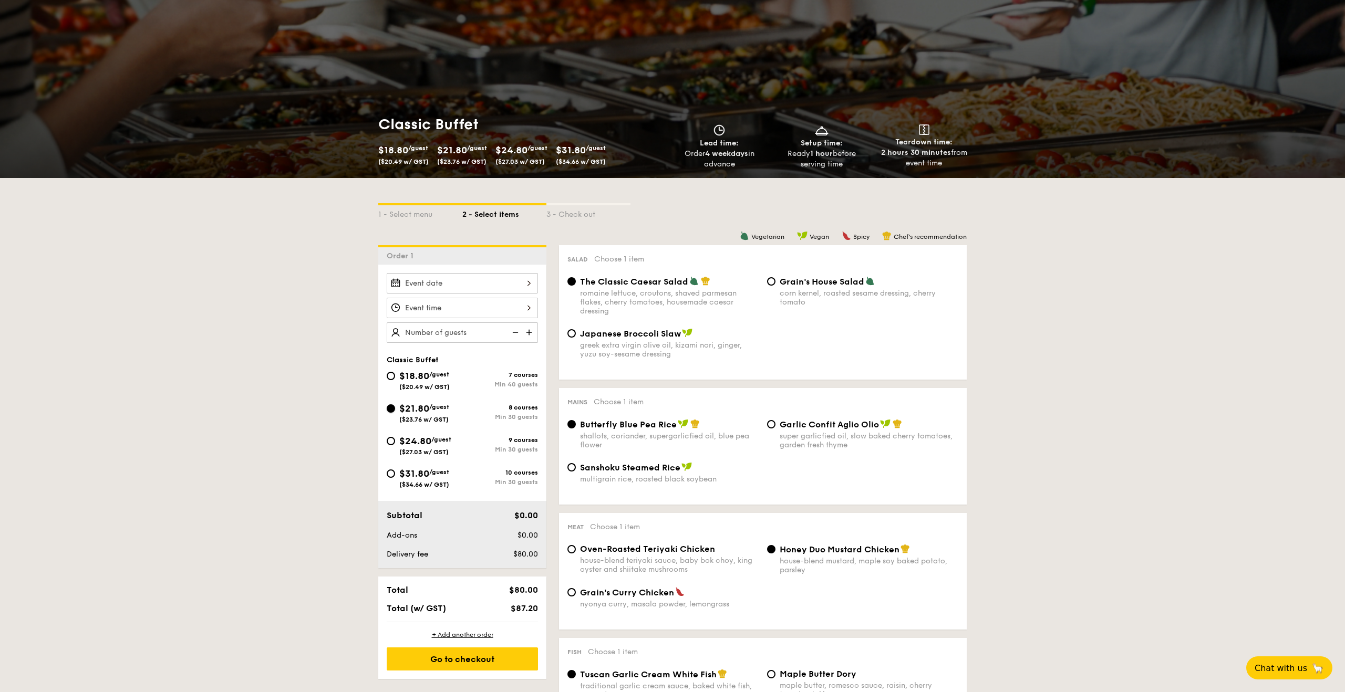
radio input "true"
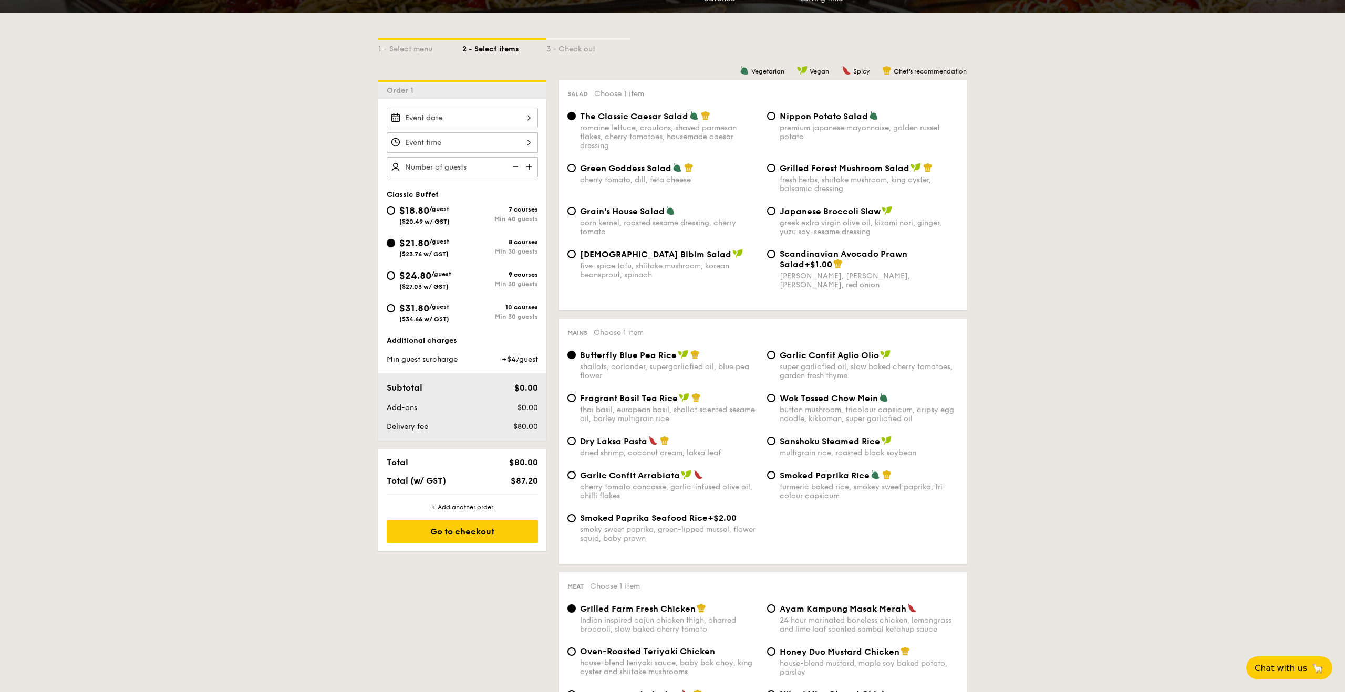
scroll to position [221, 0]
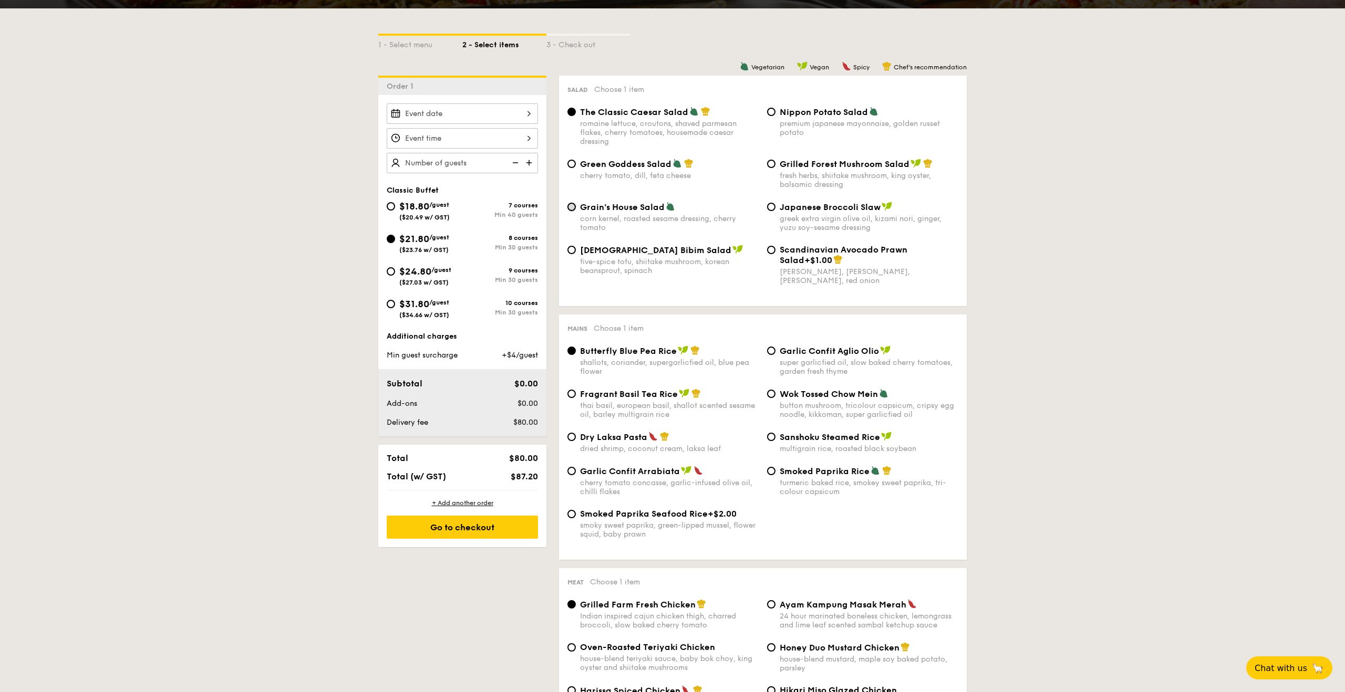
click at [572, 206] on input "Grain's House Salad corn kernel, roasted sesame dressing, cherry tomato" at bounding box center [571, 207] width 8 height 8
radio input "true"
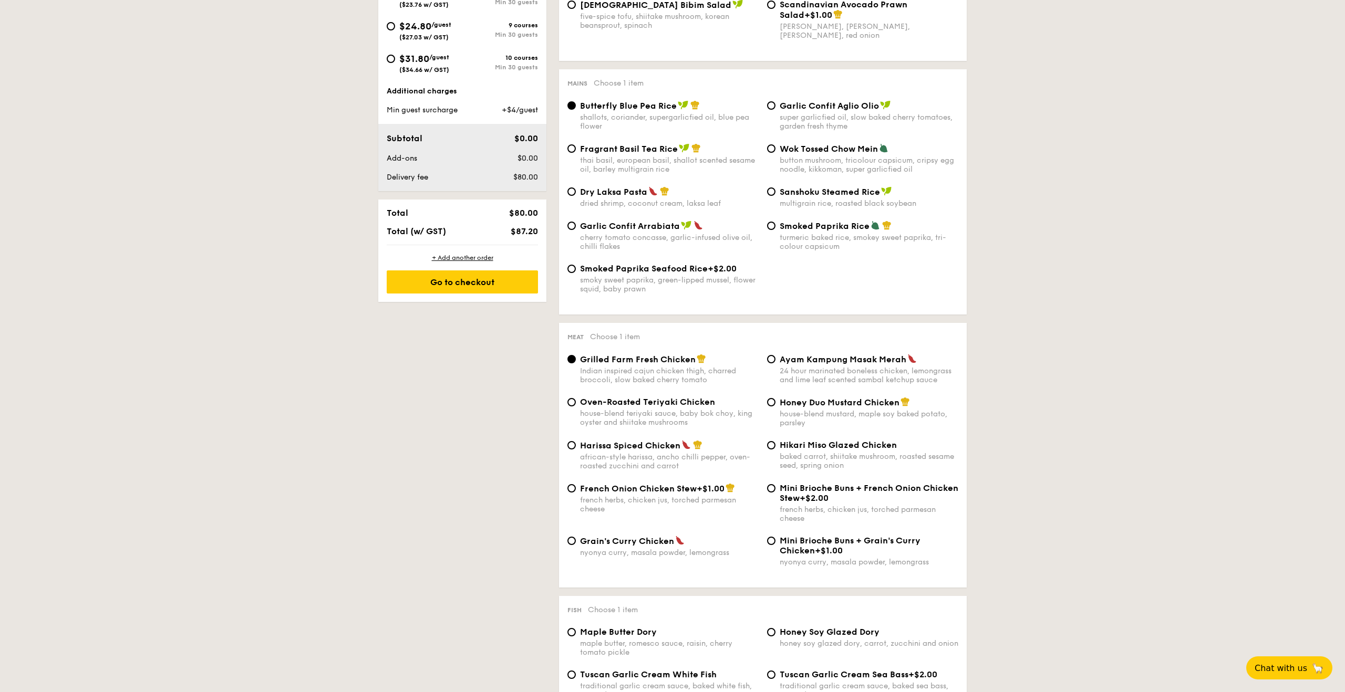
scroll to position [475, 0]
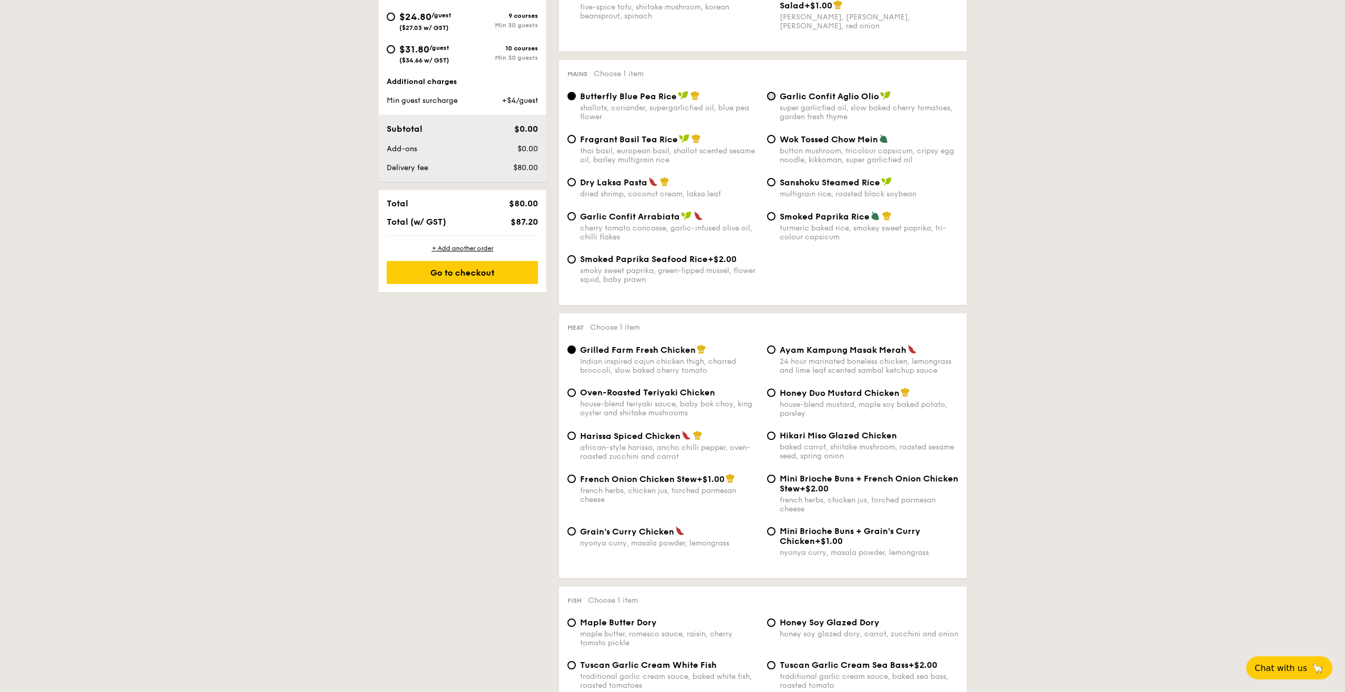
click at [769, 96] on input "Garlic Confit Aglio Olio super garlicfied oil, slow baked cherry tomatoes, gard…" at bounding box center [771, 96] width 8 height 8
radio input "true"
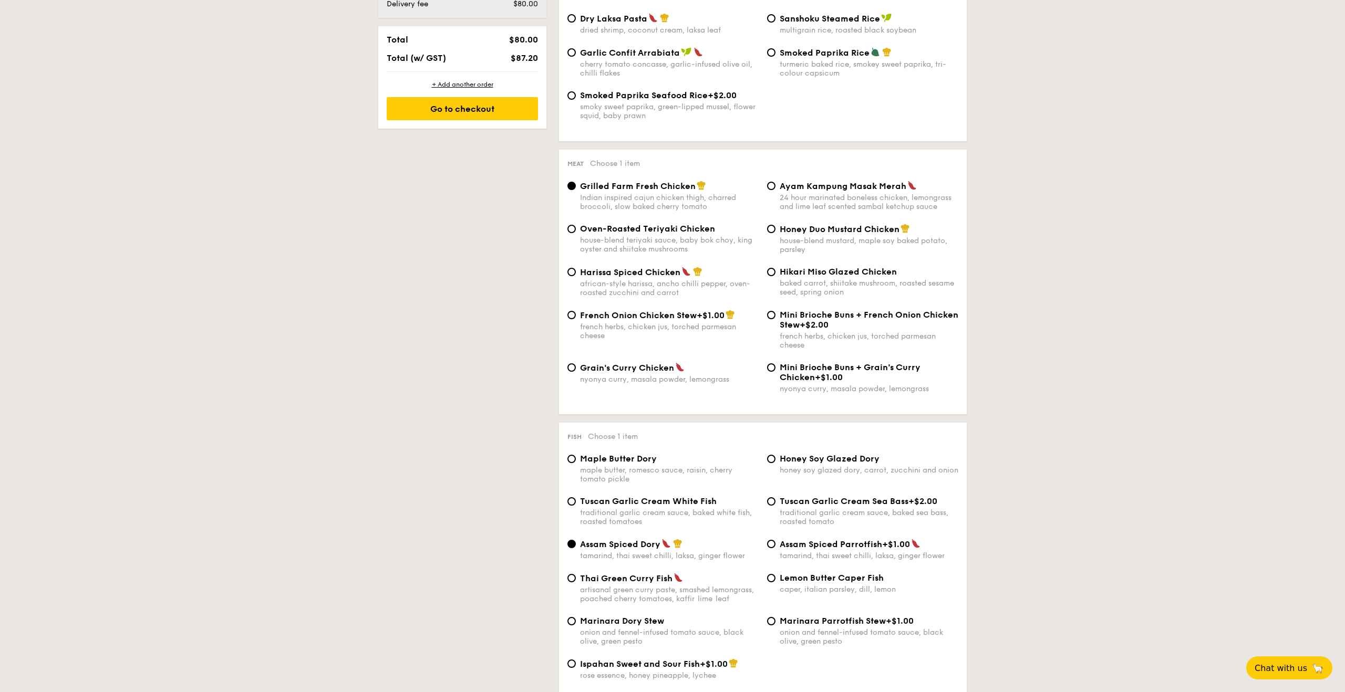
scroll to position [643, 0]
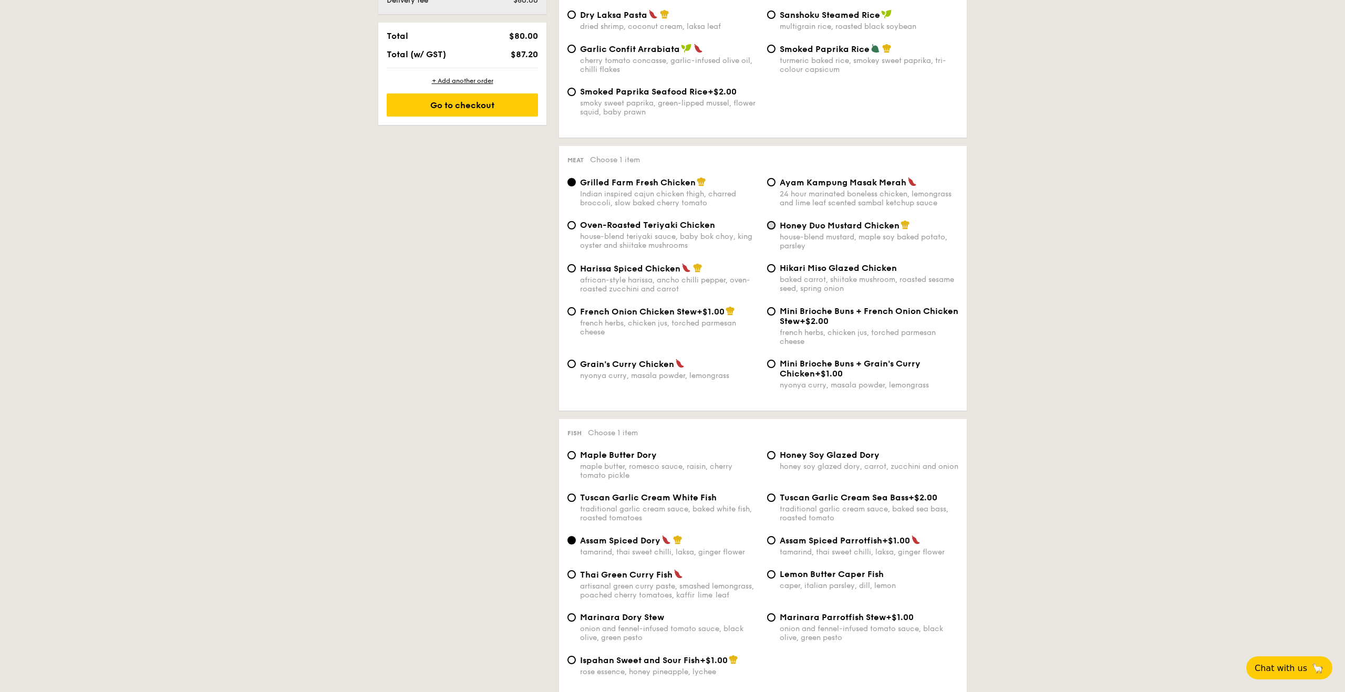
click at [769, 230] on input "Honey Duo Mustard Chicken house-blend mustard, maple soy baked potato, parsley" at bounding box center [771, 225] width 8 height 8
radio input "true"
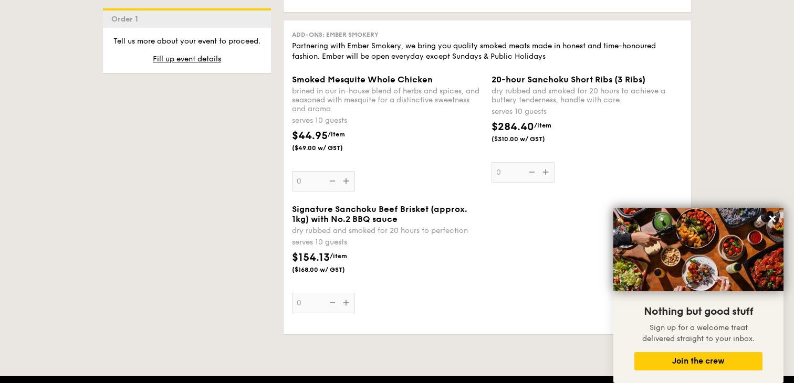
scroll to position [2520, 0]
